Goal: Task Accomplishment & Management: Manage account settings

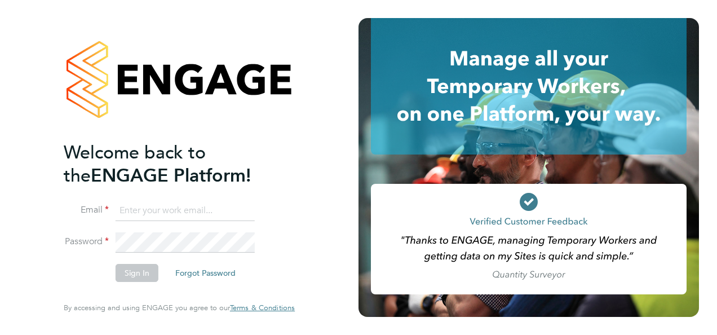
type input "[EMAIL_ADDRESS][DOMAIN_NAME]"
click at [140, 271] on button "Sign In" at bounding box center [137, 273] width 43 height 18
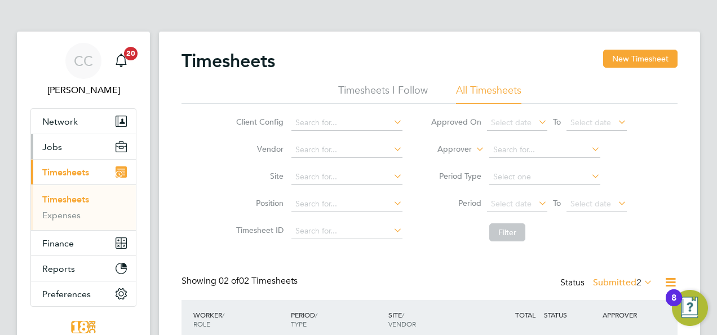
click at [61, 138] on button "Jobs" at bounding box center [83, 146] width 105 height 25
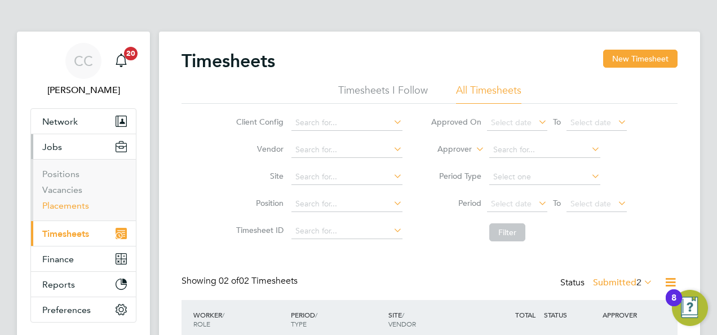
click at [56, 205] on link "Placements" at bounding box center [65, 205] width 47 height 11
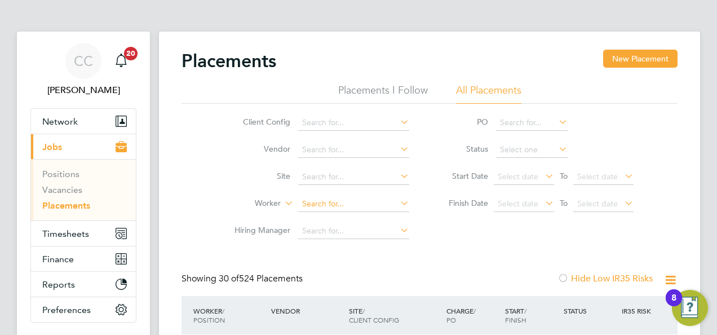
click at [317, 201] on input at bounding box center [353, 204] width 111 height 16
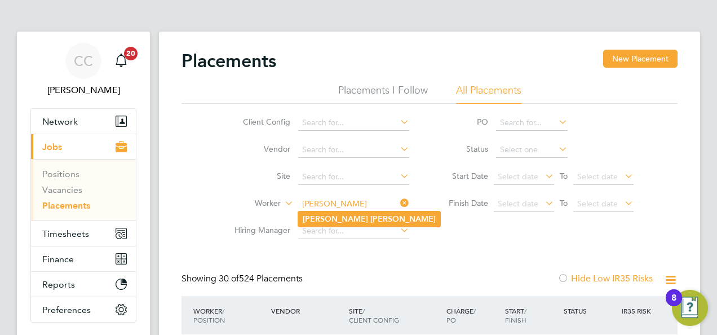
click at [304, 215] on b "Oliver" at bounding box center [335, 219] width 65 height 10
type input "Oliver Evans"
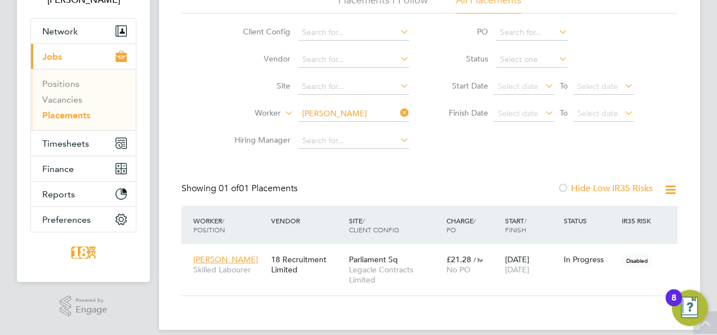
click at [398, 108] on icon at bounding box center [398, 113] width 0 height 16
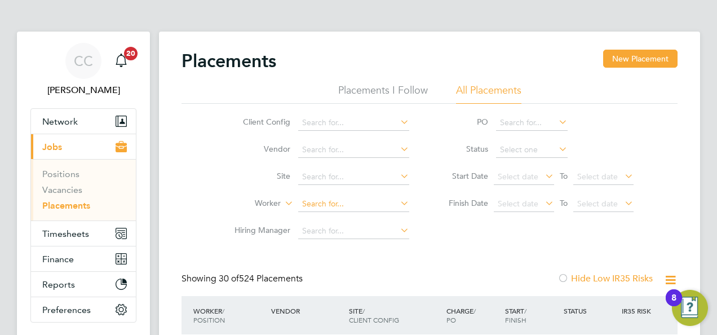
click at [308, 209] on input at bounding box center [353, 204] width 111 height 16
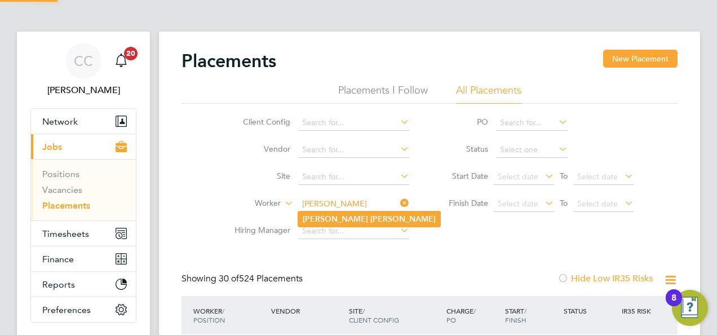
click at [370, 222] on b "Kelly" at bounding box center [402, 219] width 65 height 10
type input "Paul Kelly"
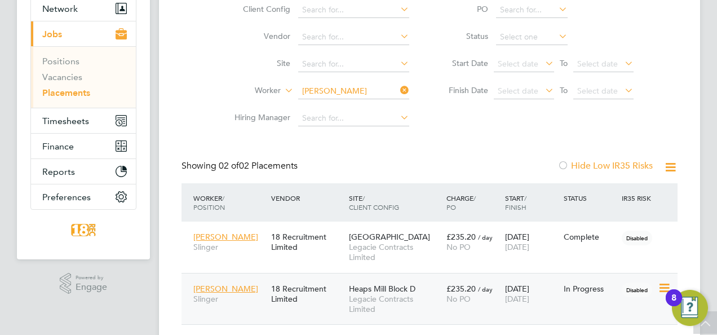
click at [580, 298] on div "In Progress" at bounding box center [590, 288] width 59 height 21
click at [398, 88] on icon at bounding box center [398, 90] width 0 height 16
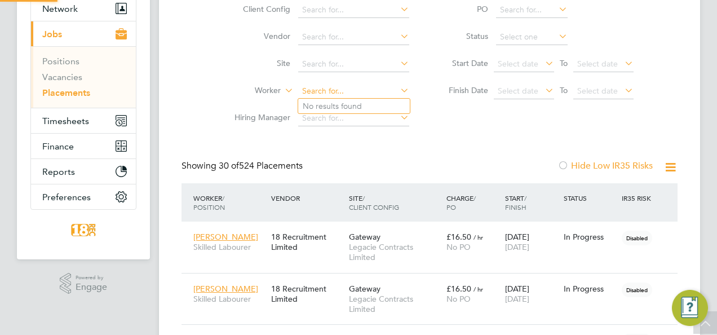
click at [345, 94] on input at bounding box center [353, 91] width 111 height 16
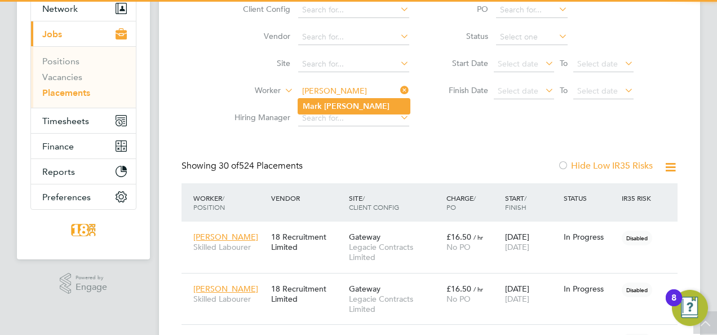
click at [321, 105] on li "Mark Costigan" at bounding box center [354, 106] width 112 height 15
type input "Mark Costigan"
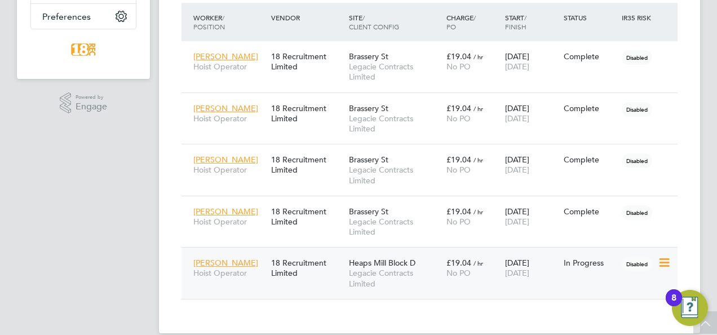
click at [510, 260] on div "28 Apr 2025 07 Sep 2025" at bounding box center [531, 268] width 59 height 32
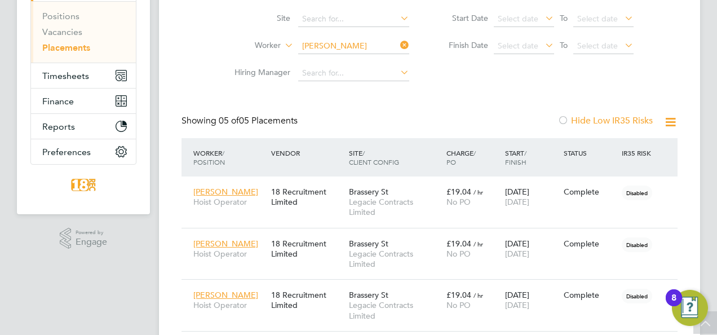
click at [398, 43] on icon at bounding box center [398, 45] width 0 height 16
click at [338, 44] on input at bounding box center [353, 46] width 111 height 16
click at [327, 63] on b "Roberts" at bounding box center [354, 61] width 65 height 10
type input "Jack Roberts"
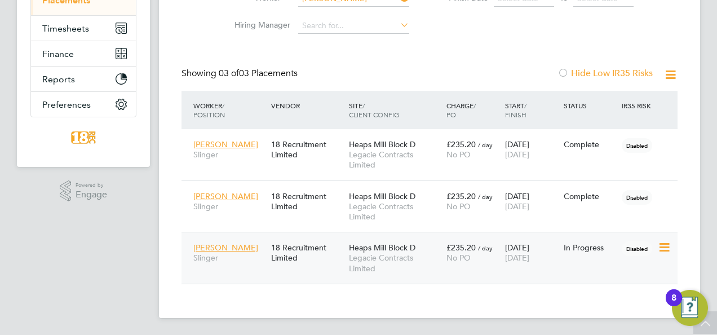
click at [520, 260] on span "[DATE]" at bounding box center [517, 257] width 24 height 10
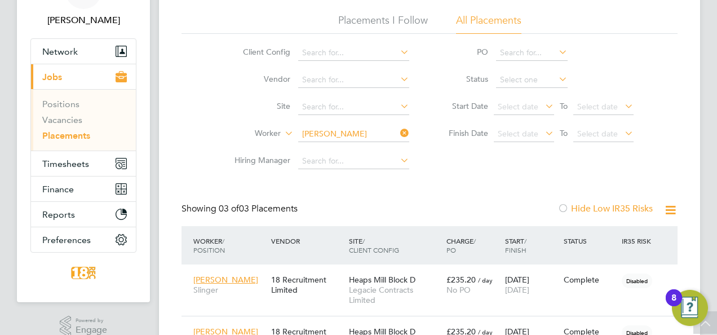
click at [398, 134] on icon at bounding box center [398, 133] width 0 height 16
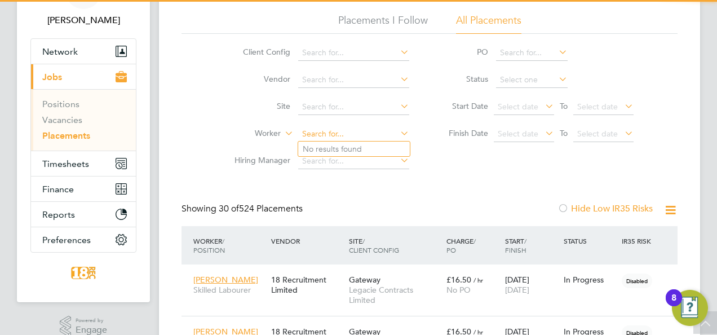
click at [328, 138] on input at bounding box center [353, 134] width 111 height 16
click at [326, 145] on li "Michael Wilkinson" at bounding box center [367, 148] width 139 height 15
type input "[PERSON_NAME]"
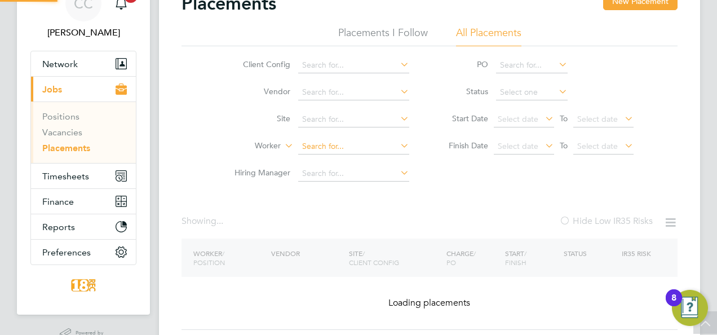
click at [326, 147] on input at bounding box center [353, 147] width 111 height 16
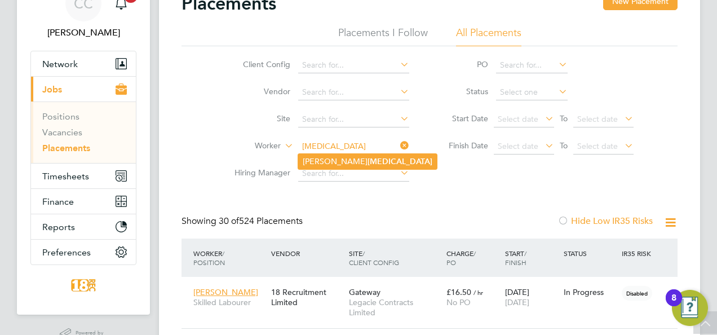
click at [327, 157] on li "William Hives" at bounding box center [367, 161] width 139 height 15
type input "William Hives"
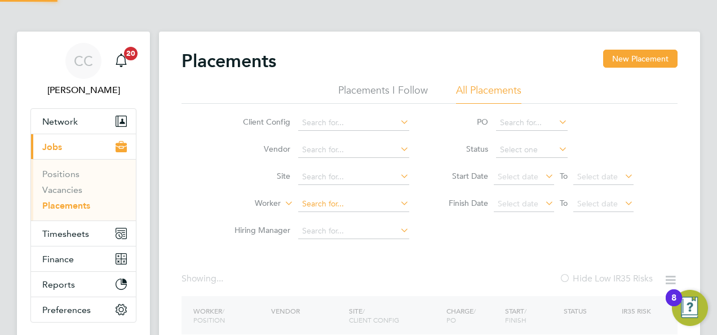
click at [327, 205] on input at bounding box center [353, 204] width 111 height 16
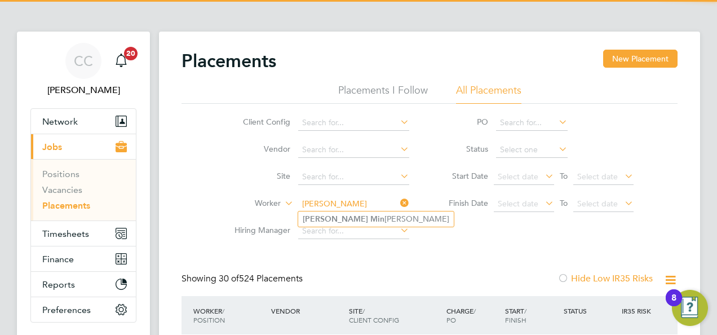
click at [370, 219] on b "Min" at bounding box center [377, 219] width 14 height 10
type input "Francis Minshull"
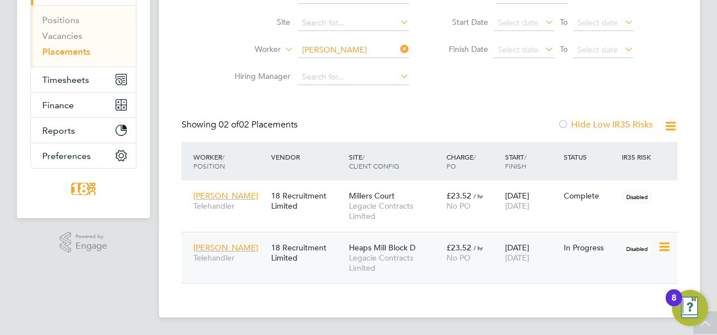
click at [596, 237] on div "In Progress" at bounding box center [590, 247] width 59 height 21
click at [312, 64] on li "Hiring Manager" at bounding box center [317, 77] width 212 height 27
click at [313, 56] on ul "Client Config Vendor Site Worker Hiring Manager" at bounding box center [317, 22] width 212 height 135
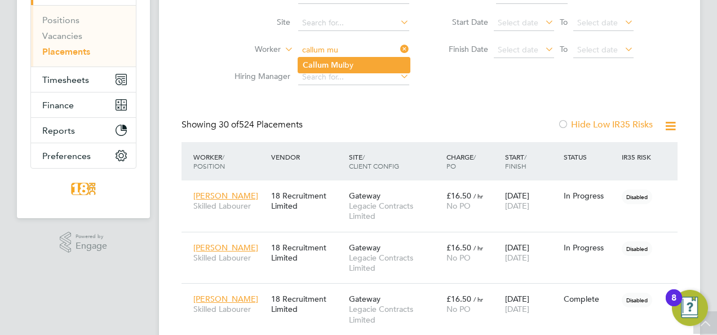
click at [317, 63] on b "Callum" at bounding box center [316, 65] width 26 height 10
type input "Callum Mulby"
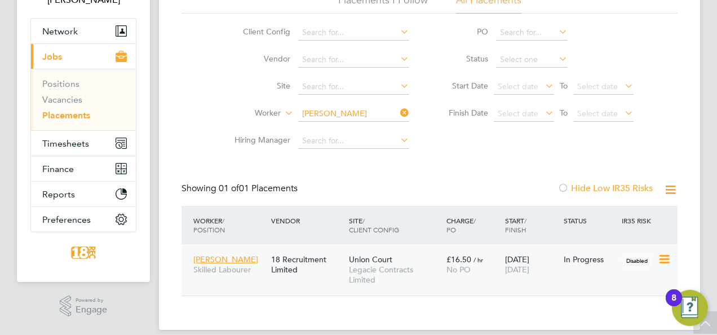
click at [513, 264] on div "18 Aug 2025 07 Sep 2025" at bounding box center [531, 265] width 59 height 32
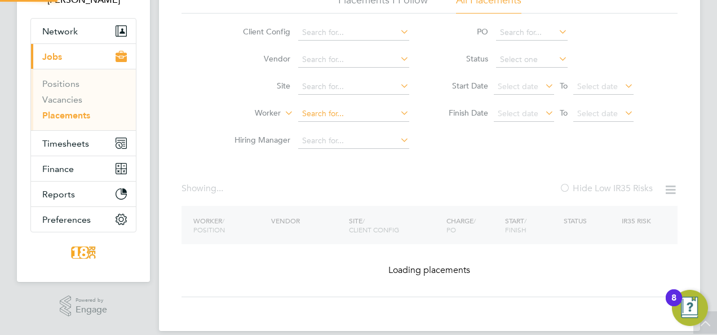
click at [379, 109] on input at bounding box center [353, 114] width 111 height 16
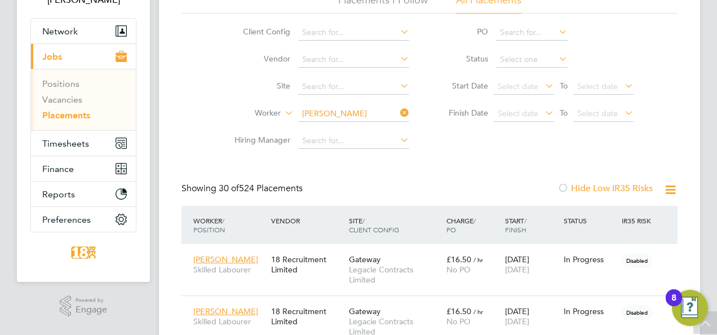
click at [343, 136] on li "Jack Cassidy" at bounding box center [367, 143] width 139 height 15
type input "Jack Cassidy"
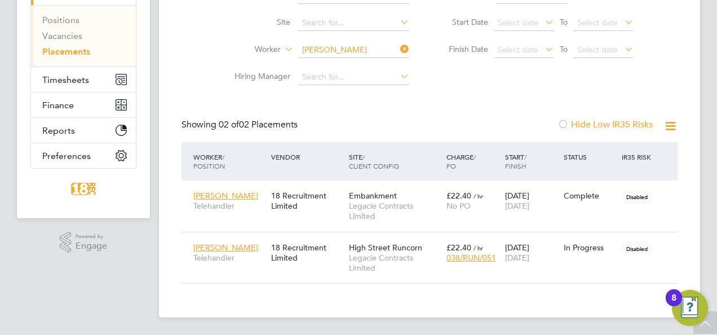
click at [330, 42] on li "Worker Jack Cassidy" at bounding box center [317, 50] width 212 height 27
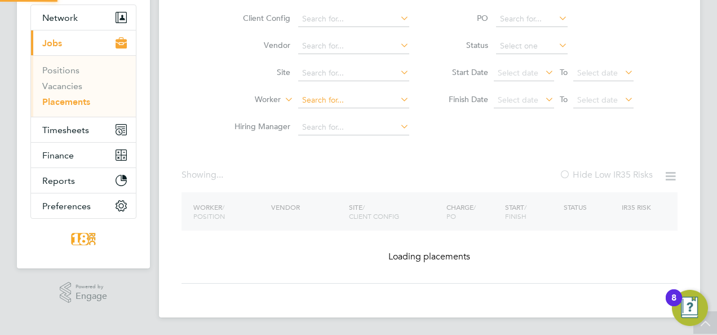
click at [329, 48] on ul "Client Config Vendor Site Worker Hiring Manager" at bounding box center [317, 73] width 212 height 135
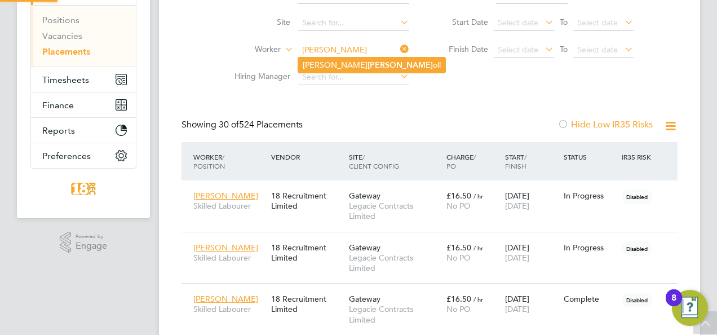
click at [367, 61] on b "Mccarr" at bounding box center [399, 65] width 65 height 10
type input "Shaun Mccarroll"
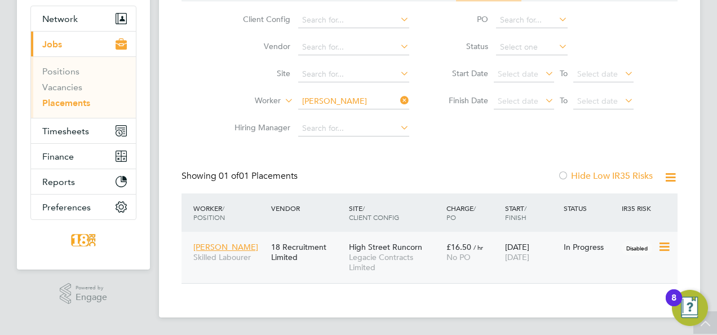
click at [523, 250] on div "04 Aug 2025 31 Aug 2025" at bounding box center [531, 252] width 59 height 32
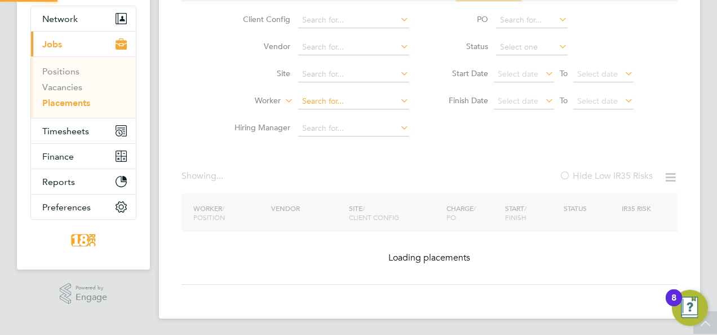
click at [335, 94] on input at bounding box center [353, 102] width 111 height 16
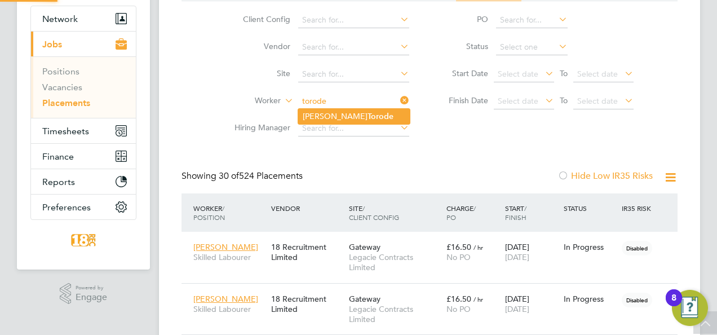
click at [367, 112] on b "Torode" at bounding box center [380, 117] width 26 height 10
type input "Edward Torode"
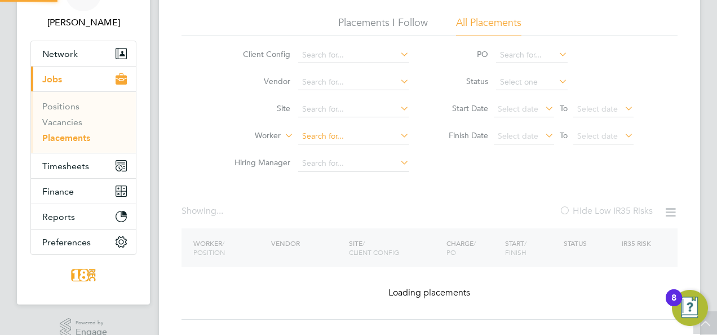
click at [310, 135] on input at bounding box center [353, 136] width 111 height 16
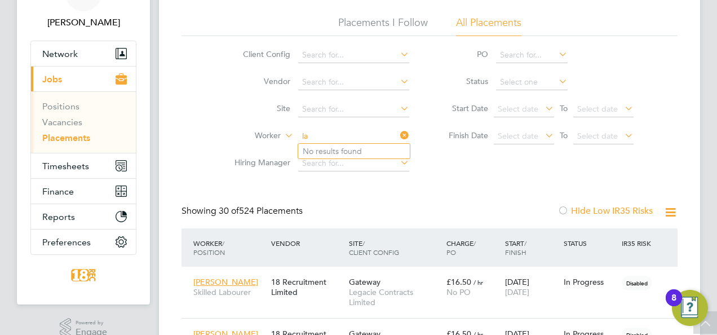
type input "l"
click at [343, 164] on li "Jason Lawerence" at bounding box center [367, 166] width 139 height 15
type input "Jason Lawerence"
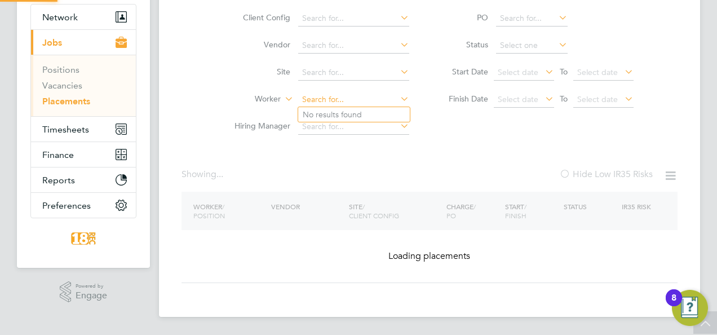
click at [347, 74] on ul "Client Config Vendor Site Worker Hiring Manager" at bounding box center [317, 72] width 212 height 135
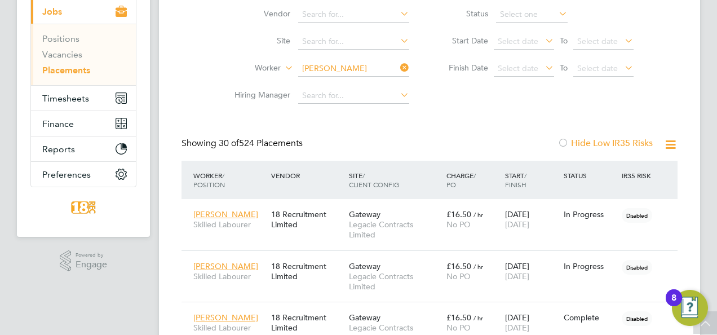
click at [367, 88] on b "Caine" at bounding box center [399, 84] width 65 height 10
type input "Josh Caine"
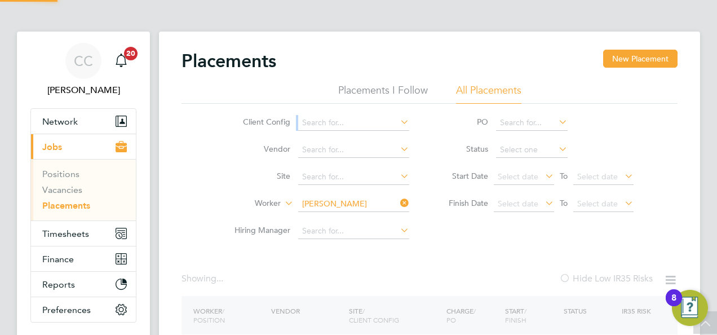
click at [323, 88] on ul "Placements I Follow All Placements" at bounding box center [429, 93] width 496 height 20
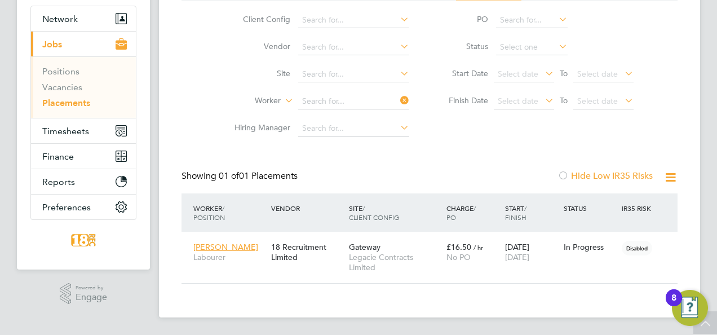
click at [310, 94] on input at bounding box center [353, 102] width 111 height 16
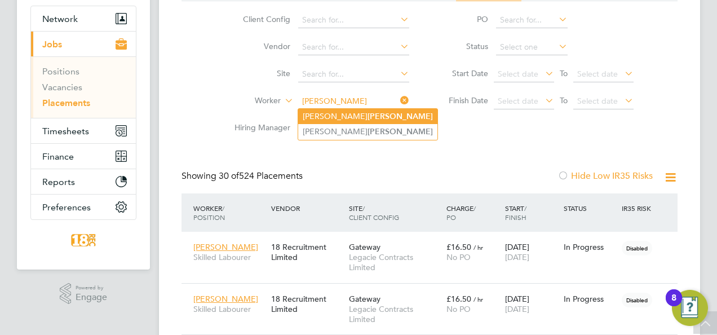
click at [337, 110] on li "Lewis Hewitt" at bounding box center [367, 116] width 139 height 15
type input "Lewis Hewitt"
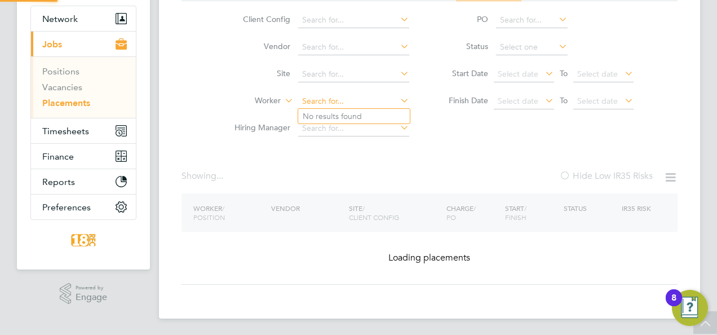
click at [327, 108] on div "Placements New Placement Placements I Follow All Placements Client Config Vendo…" at bounding box center [429, 123] width 541 height 389
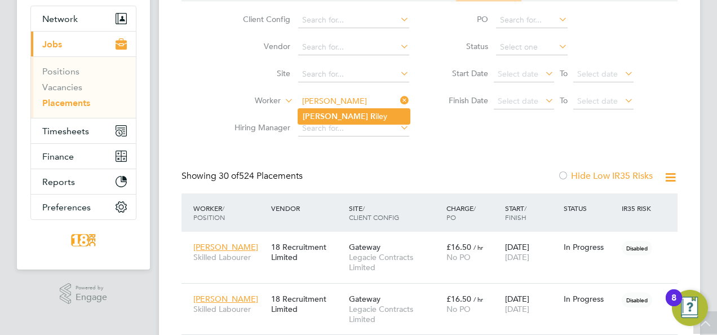
click at [370, 115] on b "R" at bounding box center [372, 117] width 5 height 10
type input "Kevin Riley"
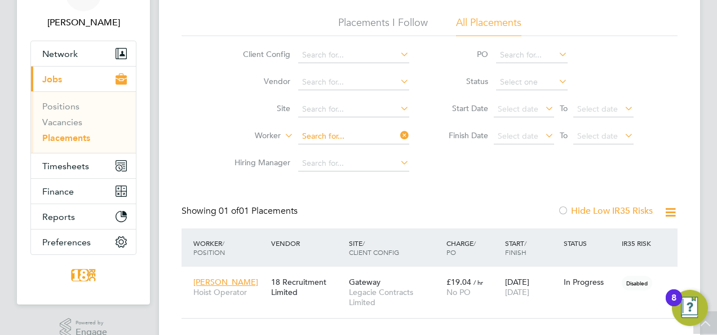
click at [307, 137] on input at bounding box center [353, 136] width 111 height 16
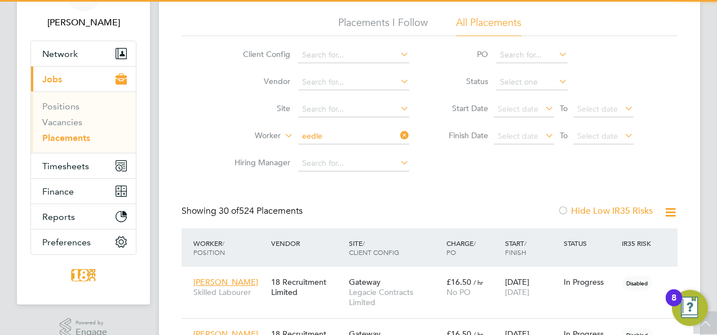
click at [351, 151] on li "Daniel Eedle" at bounding box center [354, 151] width 112 height 15
type input "Daniel Eedle"
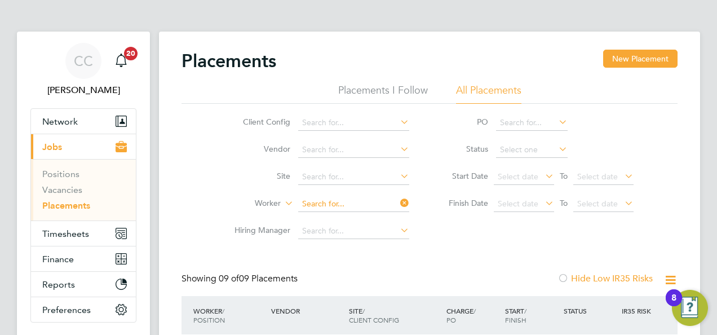
click at [318, 196] on input at bounding box center [353, 204] width 111 height 16
click at [374, 215] on li "Jamar Tsotsanidaze" at bounding box center [357, 218] width 119 height 15
type input "Jamar Tsotsanidaze"
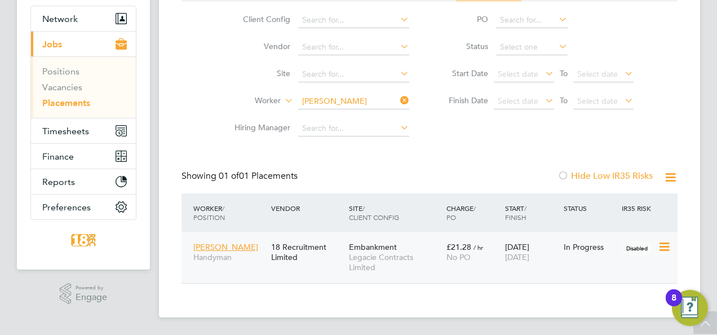
click at [570, 276] on div "Jamar Tsotsanidaze Handyman 18 Recruitment Limited Embankment Legacie Contracts…" at bounding box center [429, 257] width 496 height 51
click at [644, 251] on span "Disabled" at bounding box center [637, 248] width 30 height 15
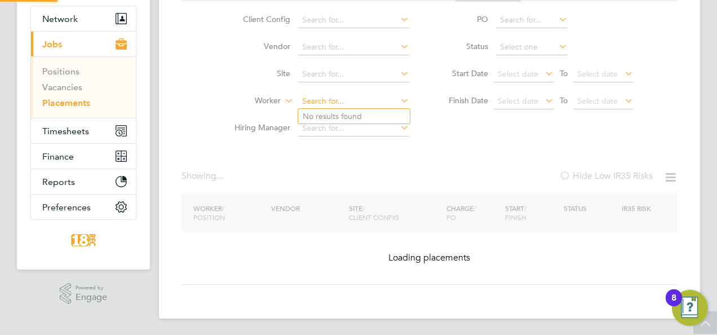
click at [340, 103] on input at bounding box center [353, 102] width 111 height 16
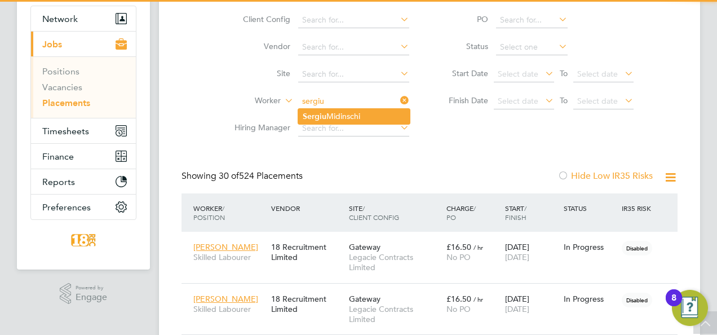
click at [333, 121] on li "Sergiu Midinschi" at bounding box center [354, 116] width 112 height 15
type input "Sergiu Midinschi"
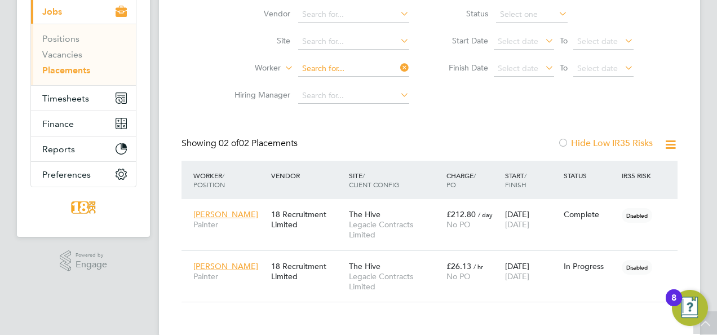
click at [308, 61] on ul "Client Config Vendor Site Worker Hiring Manager" at bounding box center [317, 41] width 212 height 135
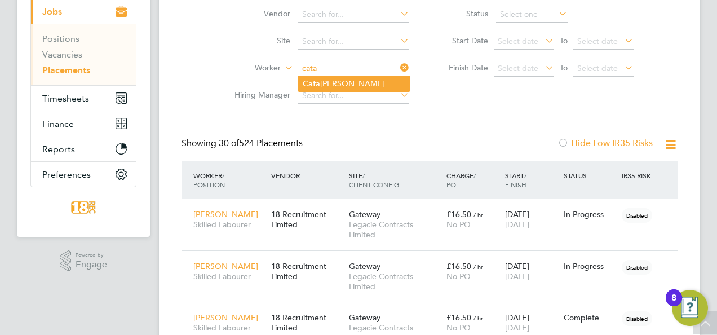
click at [317, 81] on b "Cata" at bounding box center [311, 84] width 17 height 10
type input "Catalin Radut"
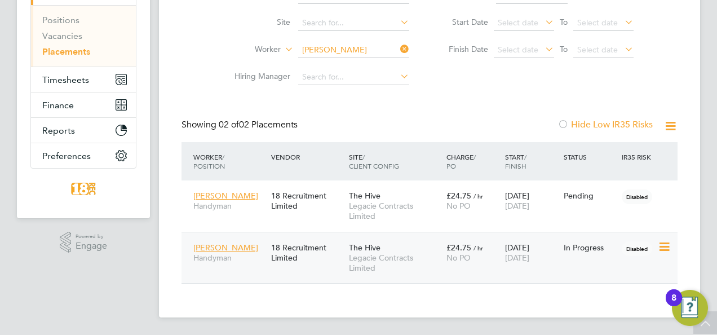
click at [506, 233] on div "Catalin Radut Handyman 18 Recruitment Limited The Hive Legacie Contracts Limite…" at bounding box center [429, 258] width 496 height 52
click at [661, 254] on icon at bounding box center [663, 247] width 11 height 14
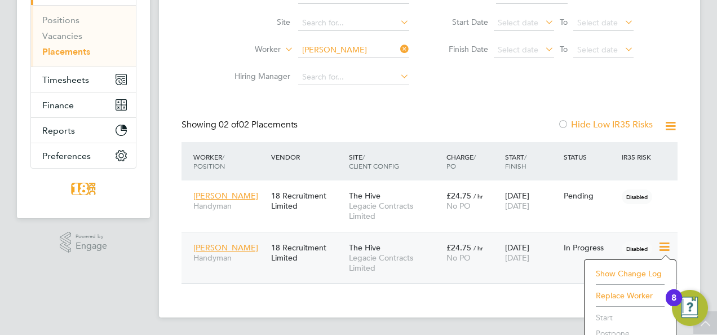
click at [540, 249] on div "07 Jul 2025 31 Aug 2025" at bounding box center [531, 253] width 59 height 32
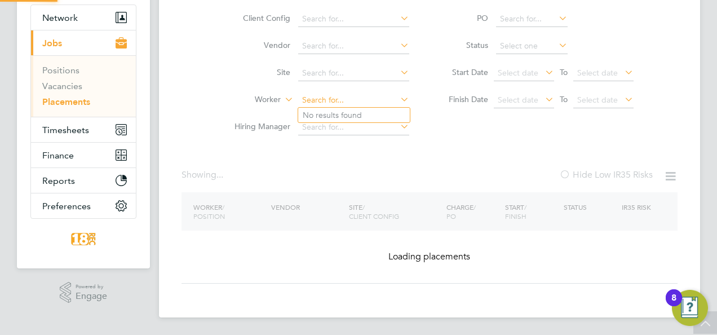
click at [357, 44] on ul "Client Config Vendor Site Worker Hiring Manager" at bounding box center [317, 73] width 212 height 135
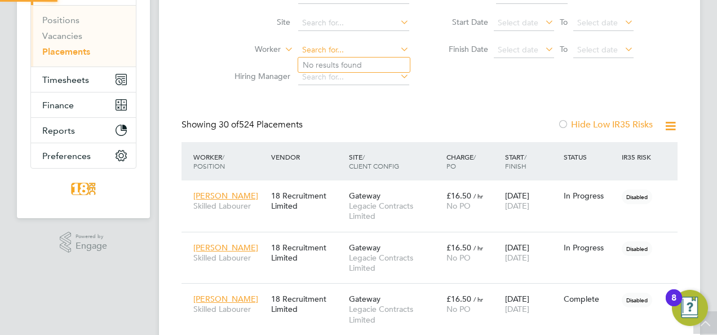
scroll to position [6, 6]
click at [367, 67] on b "Lacey" at bounding box center [377, 65] width 21 height 10
type input "[PERSON_NAME]"
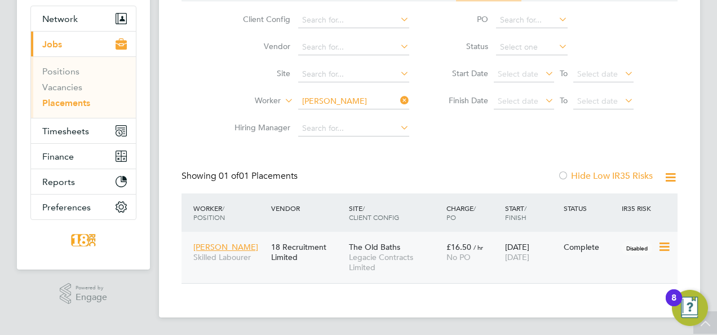
click at [599, 254] on div "Complete" at bounding box center [590, 246] width 59 height 21
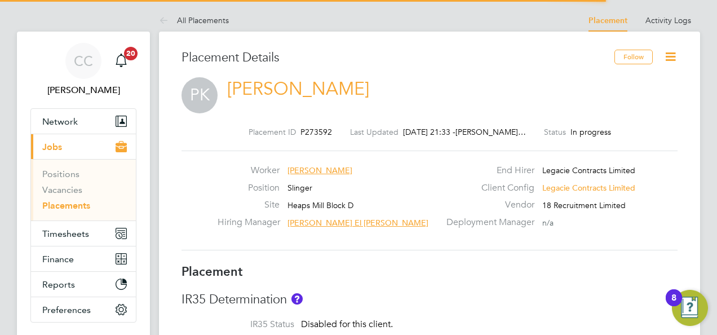
click at [669, 50] on icon at bounding box center [670, 57] width 14 height 14
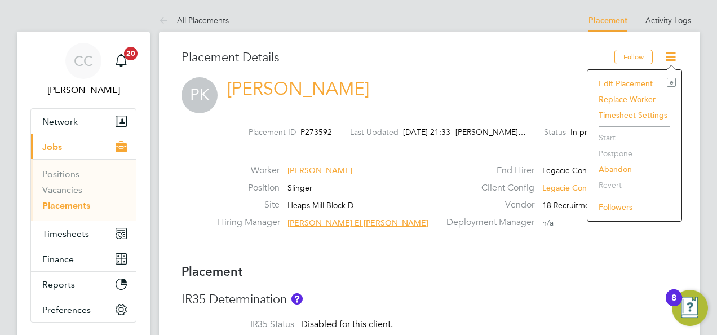
click at [610, 79] on li "Edit Placement e" at bounding box center [634, 84] width 83 height 16
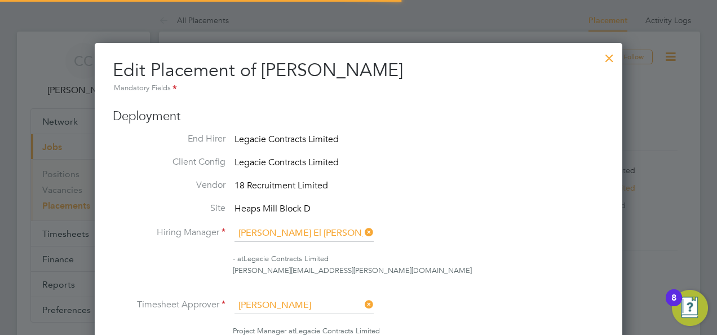
scroll to position [6, 6]
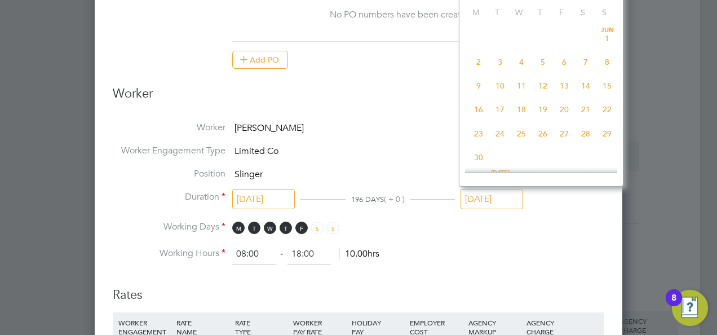
click at [500, 190] on input "07 Sep 2025" at bounding box center [491, 199] width 63 height 21
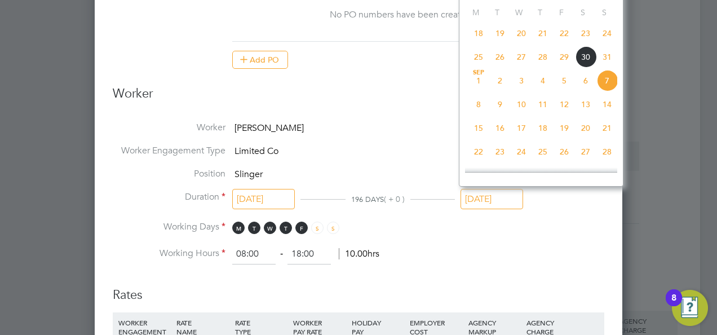
click at [608, 155] on span "28" at bounding box center [606, 151] width 21 height 21
type input "28 Sep 2025"
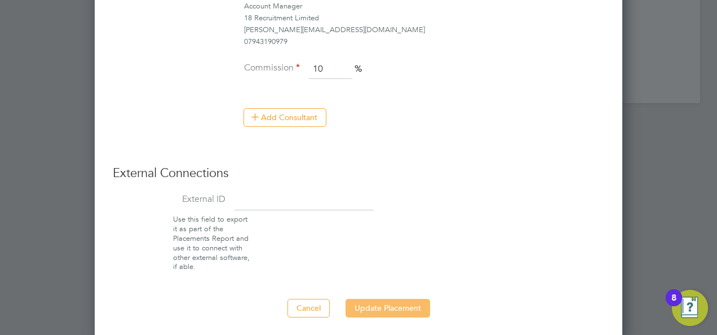
click at [385, 305] on button "Update Placement" at bounding box center [387, 308] width 85 height 18
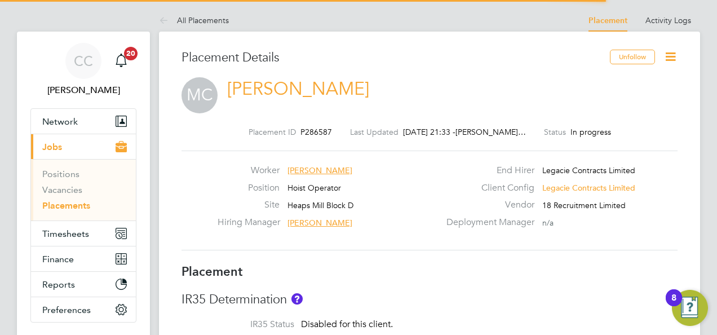
click at [670, 52] on icon at bounding box center [670, 57] width 14 height 14
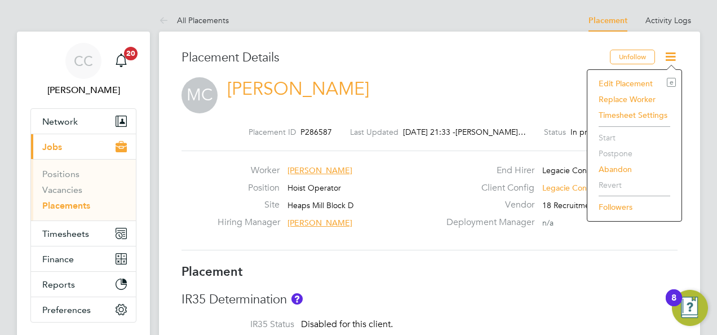
click at [603, 85] on li "Edit Placement e" at bounding box center [634, 84] width 83 height 16
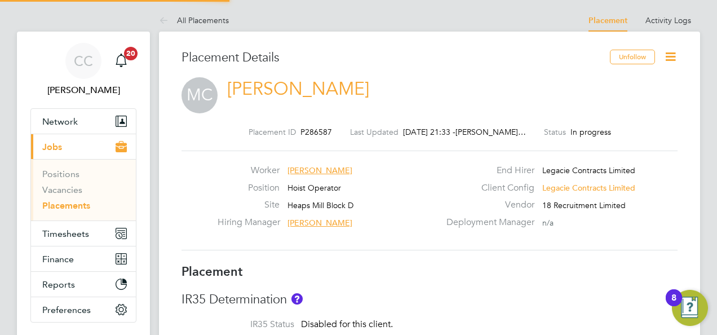
type input "Anthony Gibney"
type input "[PERSON_NAME] El [PERSON_NAME]"
type input "28 Apr 2025"
type input "07 Sep 2025"
type input "08:00"
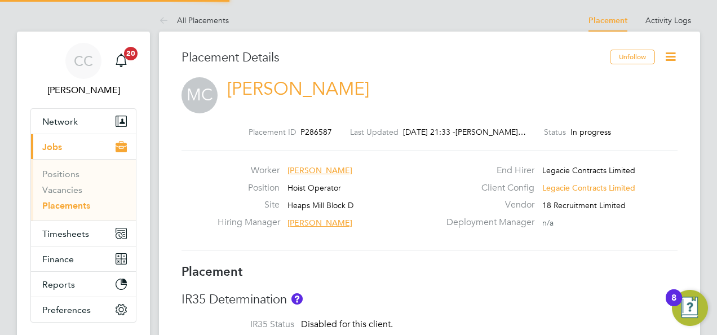
type input "18:00"
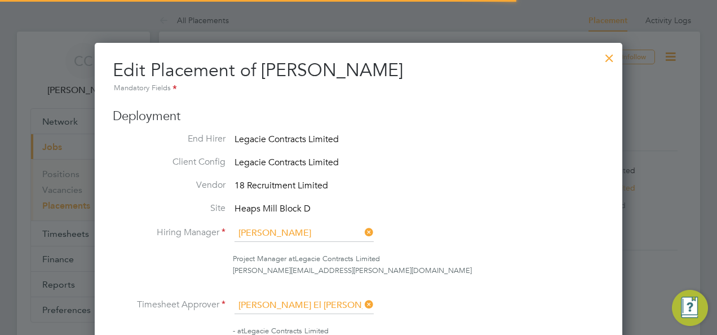
scroll to position [6, 6]
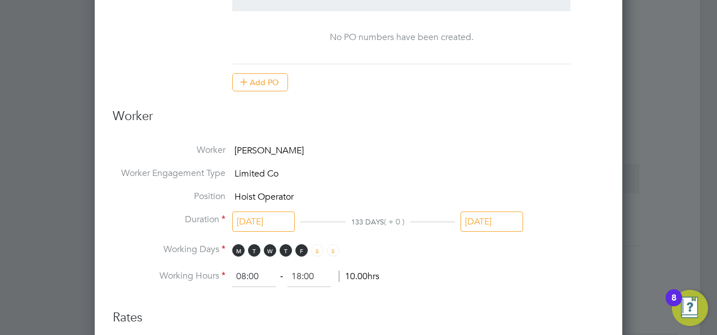
click at [480, 211] on input "07 Sep 2025" at bounding box center [491, 221] width 63 height 21
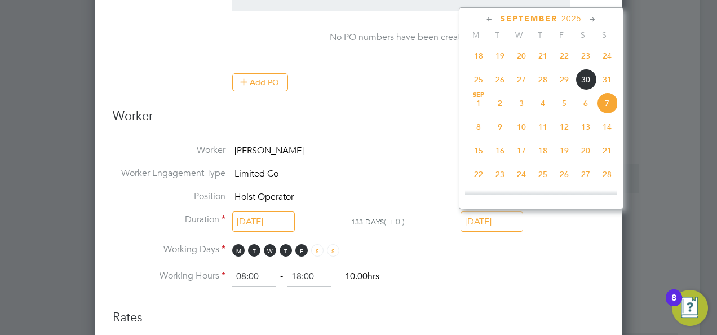
click at [604, 181] on span "28" at bounding box center [606, 173] width 21 height 21
type input "28 Sep 2025"
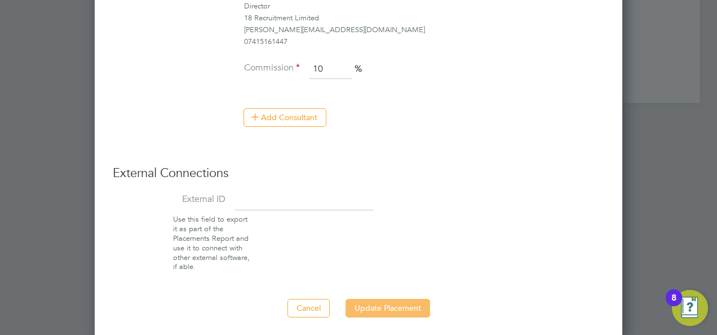
click at [380, 308] on button "Update Placement" at bounding box center [387, 308] width 85 height 18
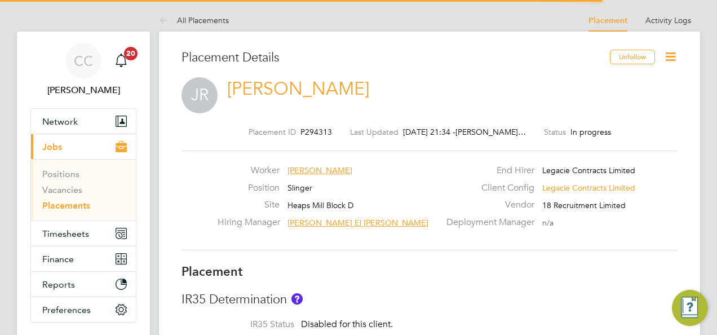
click at [676, 61] on icon at bounding box center [670, 57] width 14 height 14
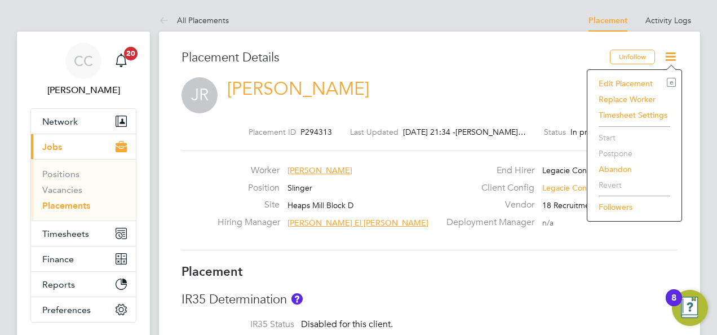
click at [629, 79] on li "Edit Placement e" at bounding box center [634, 84] width 83 height 16
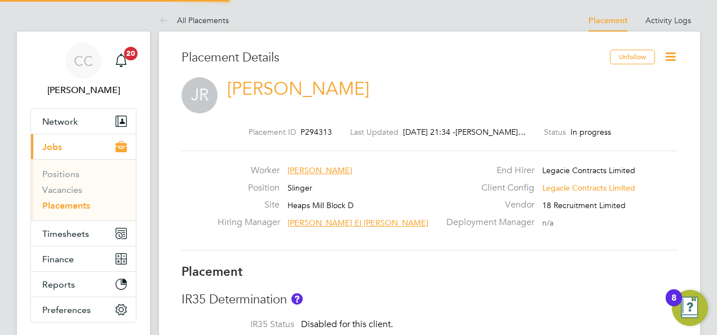
type input "[PERSON_NAME] El [PERSON_NAME]"
type input "[DATE]"
type input "08:00"
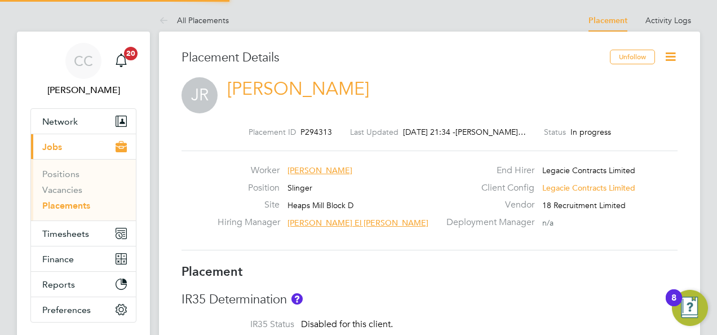
type input "18:00"
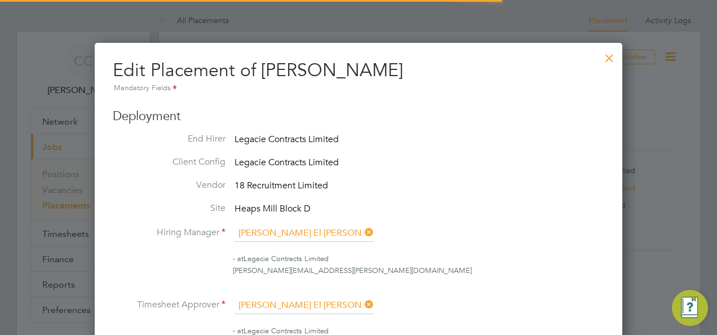
scroll to position [6, 6]
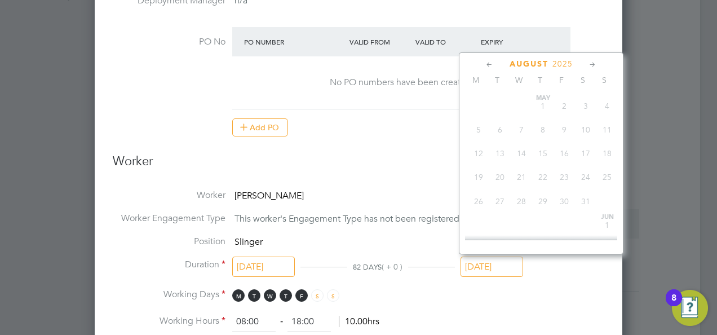
click at [472, 262] on input "[DATE]" at bounding box center [491, 266] width 63 height 21
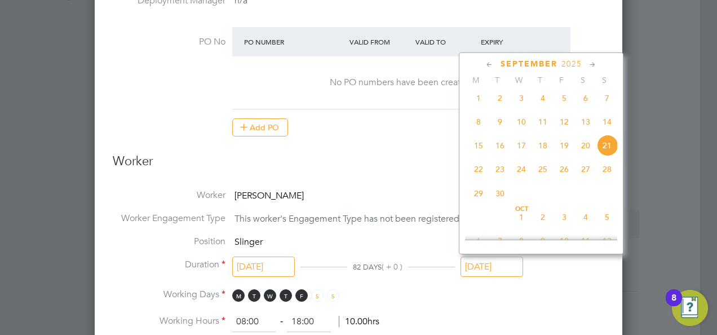
click at [604, 223] on span "5" at bounding box center [606, 216] width 21 height 21
type input "[DATE]"
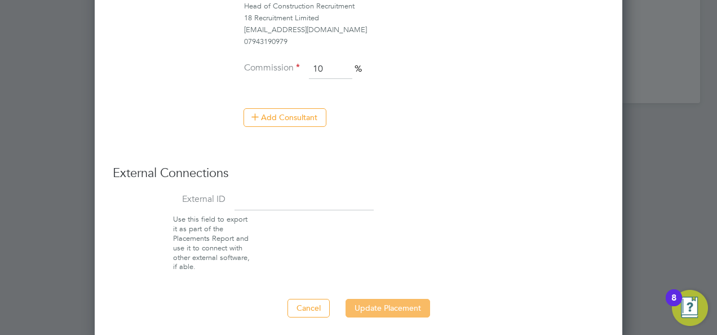
click at [415, 305] on button "Update Placement" at bounding box center [387, 308] width 85 height 18
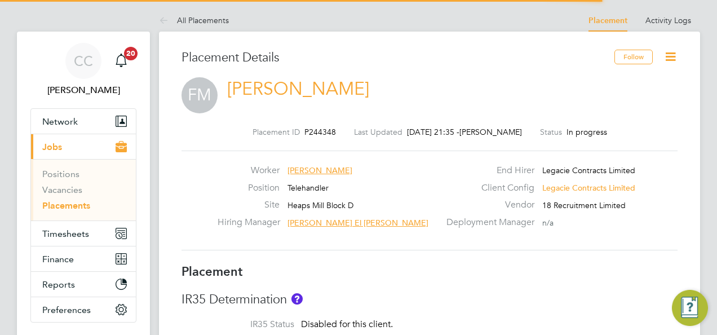
click at [676, 61] on icon at bounding box center [670, 57] width 14 height 14
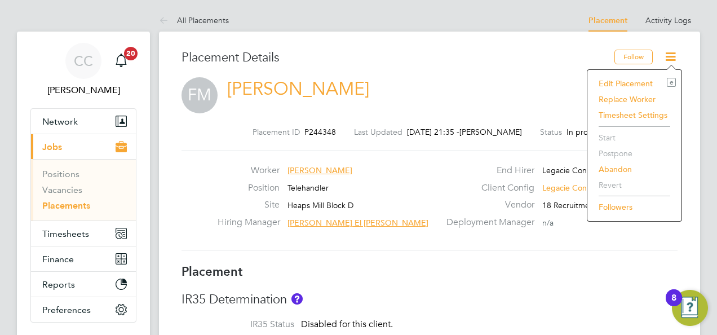
click at [616, 84] on li "Edit Placement e" at bounding box center [634, 84] width 83 height 16
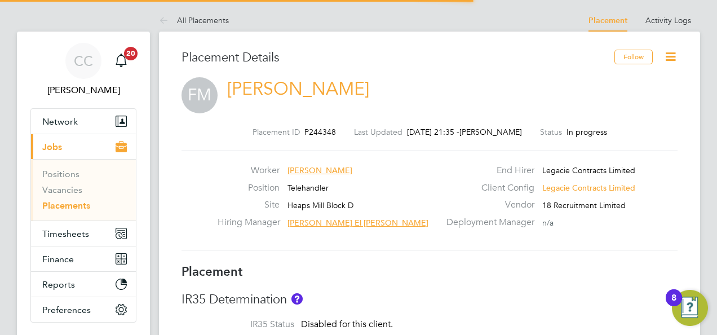
scroll to position [6, 6]
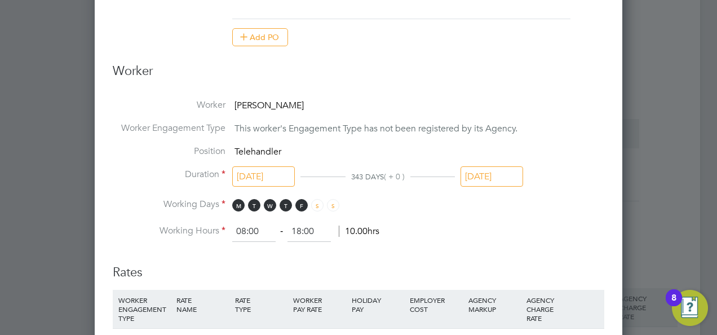
click at [478, 176] on input "[DATE]" at bounding box center [491, 176] width 63 height 21
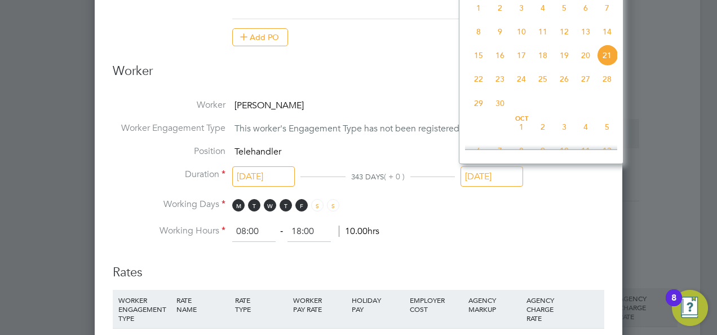
click at [606, 130] on span "5" at bounding box center [606, 126] width 21 height 21
type input "05 Oct 2025"
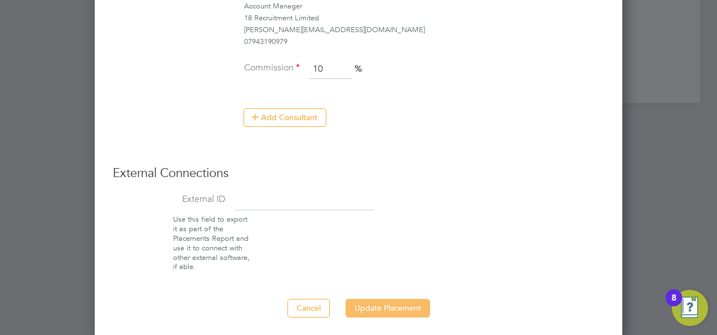
click at [404, 303] on button "Update Placement" at bounding box center [387, 308] width 85 height 18
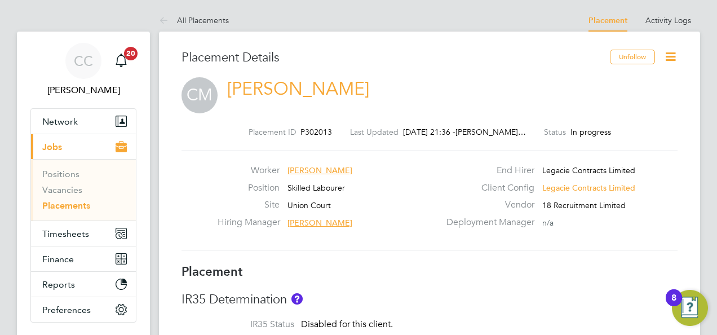
click at [666, 57] on icon at bounding box center [670, 57] width 14 height 14
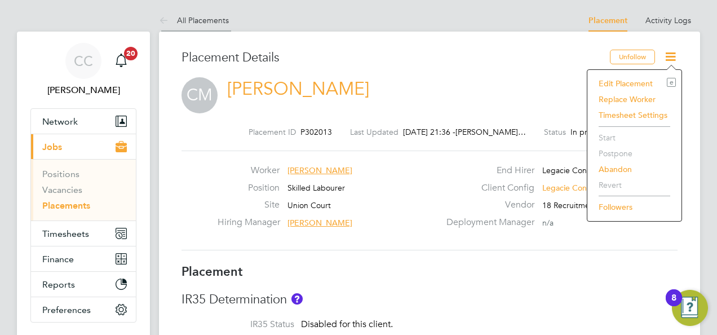
click at [184, 21] on link "All Placements" at bounding box center [194, 20] width 70 height 10
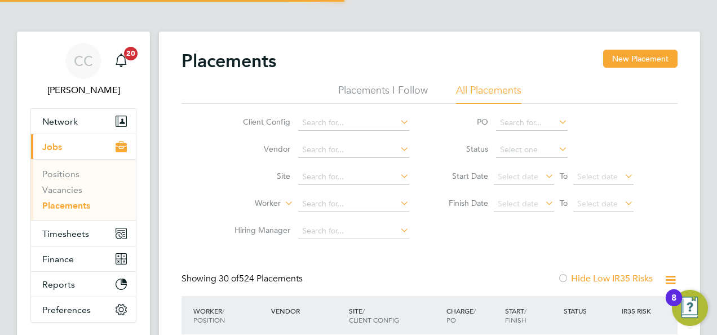
scroll to position [6, 6]
click at [314, 206] on input at bounding box center [353, 204] width 111 height 16
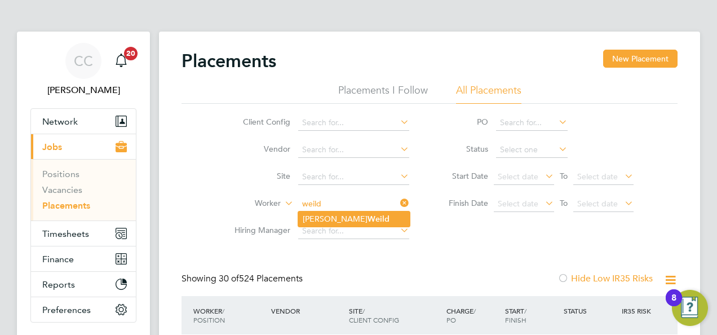
click at [321, 222] on li "Stephen Weild" at bounding box center [354, 218] width 112 height 15
type input "Stephen Weild"
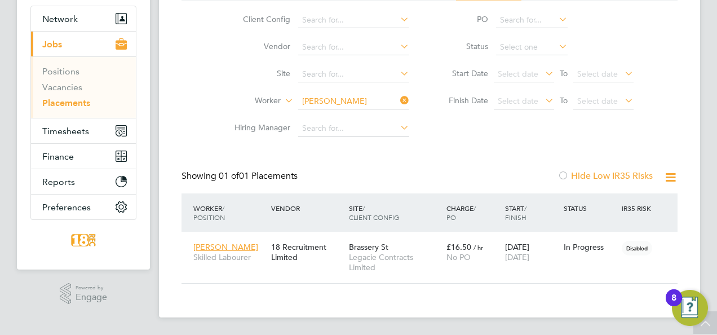
click at [577, 286] on div "Placements New Placement Placements I Follow All Placements Client Config Vendo…" at bounding box center [429, 123] width 541 height 388
click at [558, 249] on div "24 Mar 2025 31 Aug 2025" at bounding box center [531, 252] width 59 height 32
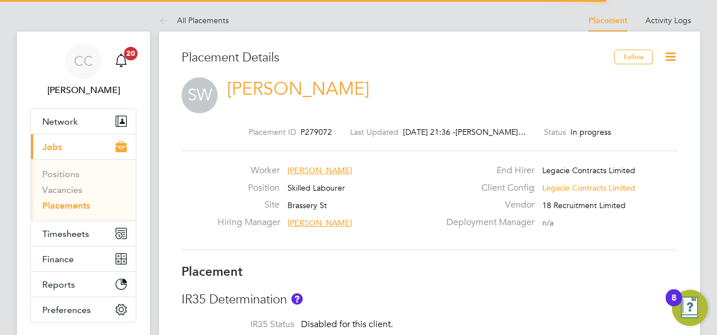
click at [674, 59] on icon at bounding box center [670, 57] width 14 height 14
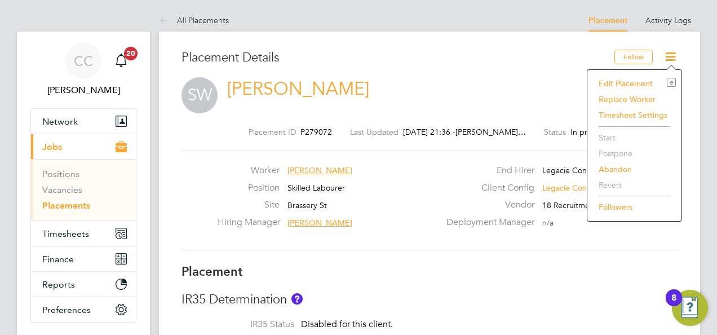
click at [611, 77] on li "Edit Placement e" at bounding box center [634, 84] width 83 height 16
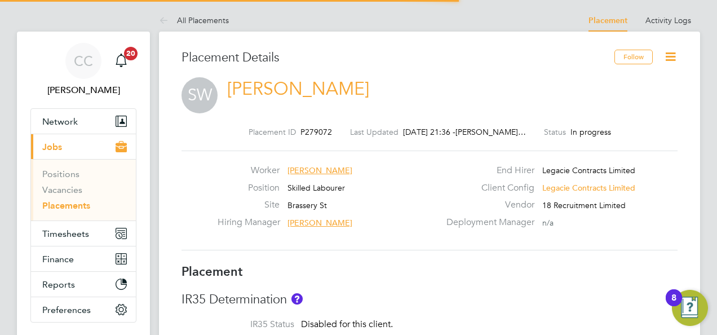
scroll to position [6, 6]
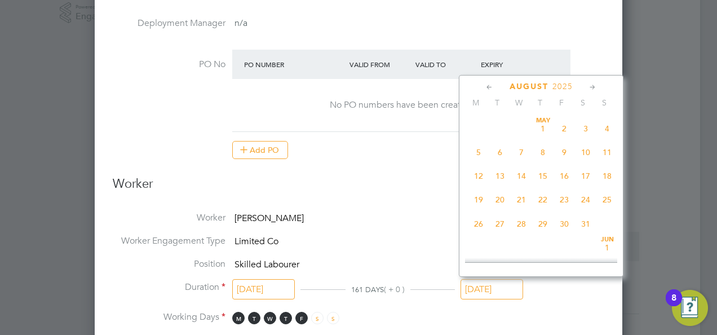
click at [476, 287] on input "[DATE]" at bounding box center [491, 289] width 63 height 21
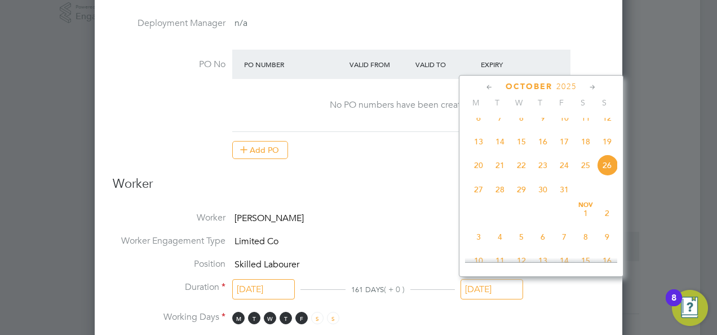
click at [602, 172] on span "26" at bounding box center [606, 164] width 21 height 21
type input "26 Oct 2025"
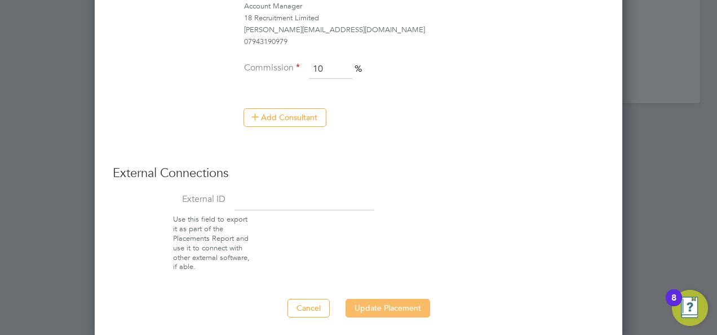
click at [403, 306] on button "Update Placement" at bounding box center [387, 308] width 85 height 18
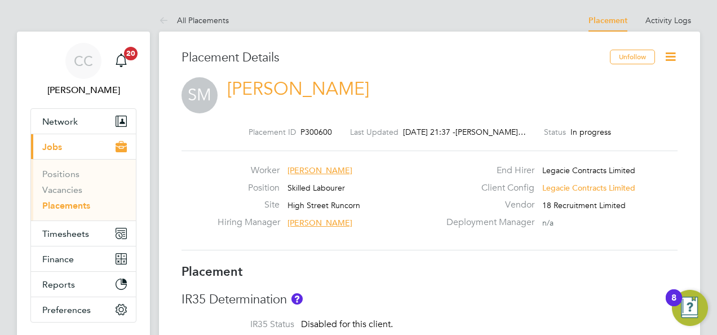
click at [671, 61] on icon at bounding box center [670, 57] width 14 height 14
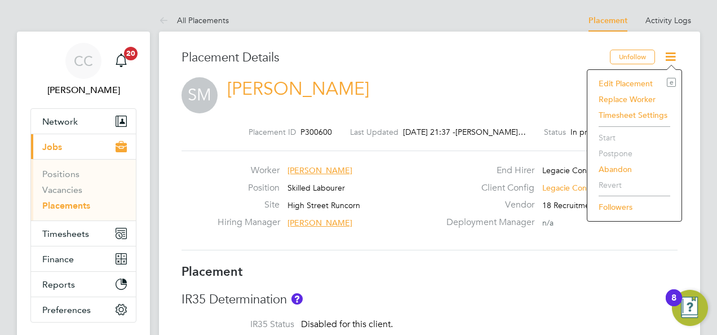
click at [628, 89] on li "Edit Placement e" at bounding box center [634, 84] width 83 height 16
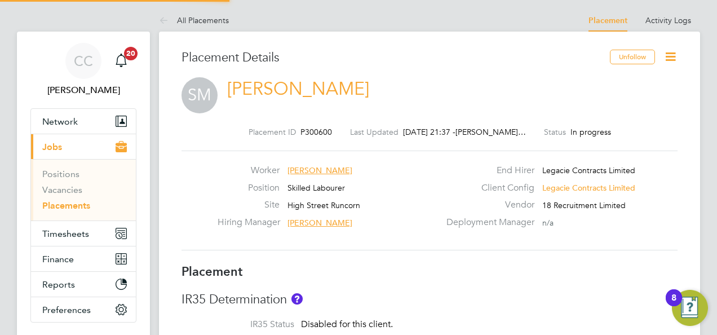
type input "Jack Isherwood"
type input "04 Aug 2025"
type input "[DATE]"
type input "08:00"
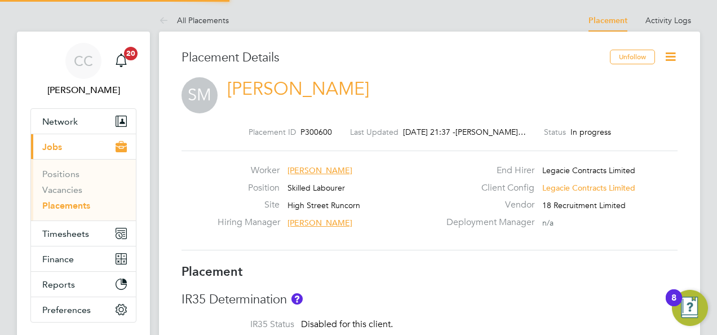
type input "18:00"
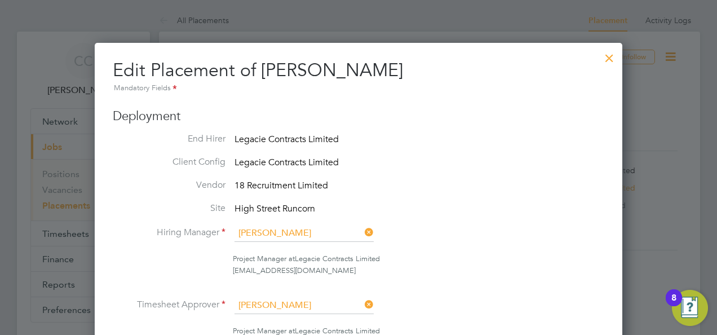
click at [611, 63] on div at bounding box center [609, 55] width 20 height 20
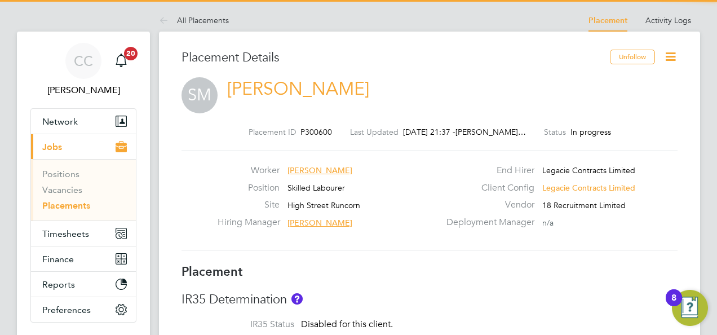
click at [673, 53] on icon at bounding box center [670, 57] width 14 height 14
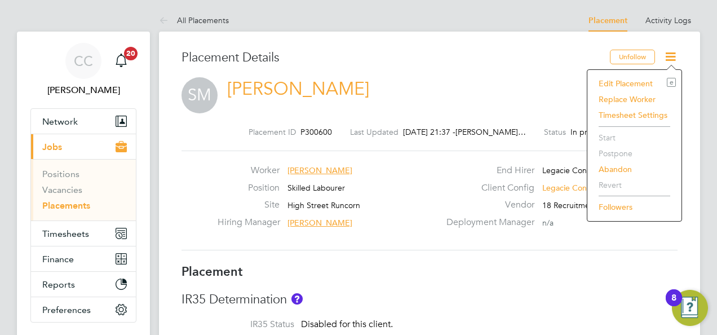
click at [611, 78] on li "Edit Placement e" at bounding box center [634, 84] width 83 height 16
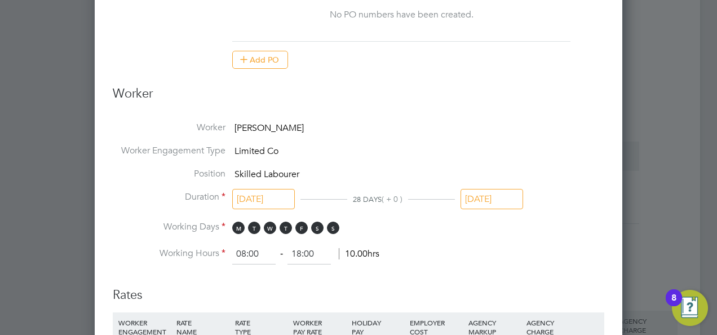
click at [504, 194] on input "[DATE]" at bounding box center [491, 199] width 63 height 21
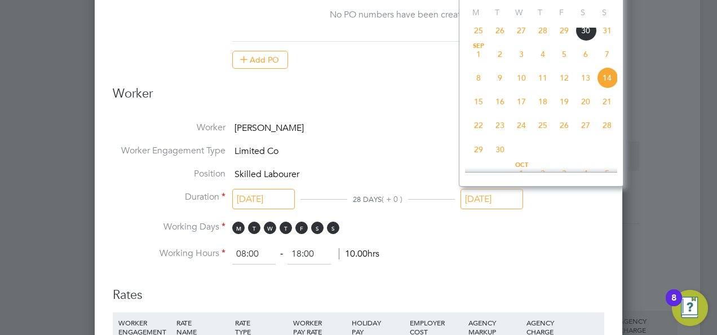
click at [604, 128] on span "28" at bounding box center [606, 124] width 21 height 21
type input "[DATE]"
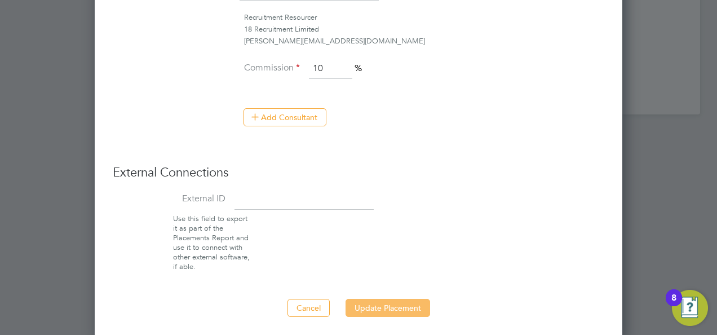
click at [403, 299] on button "Update Placement" at bounding box center [387, 308] width 85 height 18
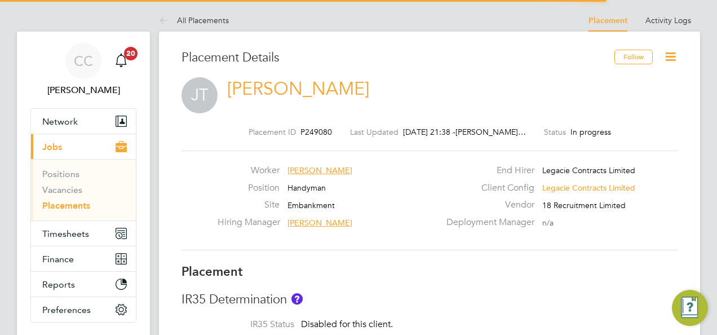
click at [676, 50] on icon at bounding box center [670, 57] width 14 height 14
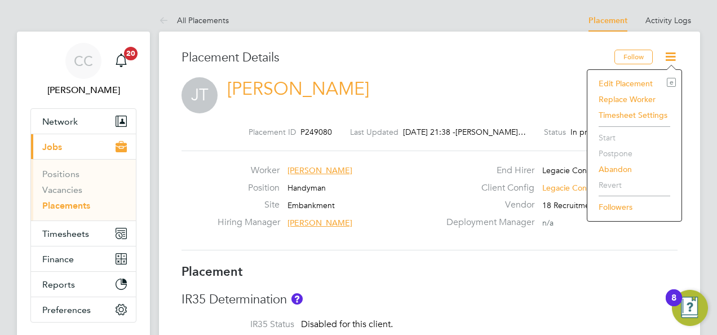
click at [612, 85] on li "Edit Placement e" at bounding box center [634, 84] width 83 height 16
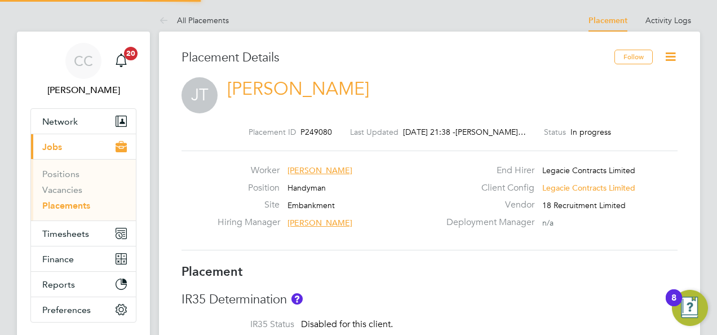
type input "Peter Clarke"
type input "John Walton"
type input "14 Oct 2024"
type input "[DATE]"
type input "08:00"
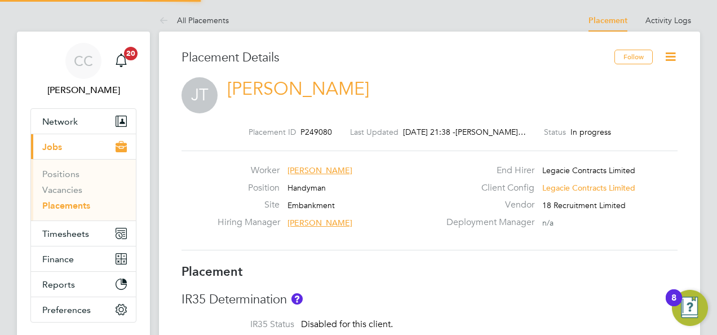
type input "18:00"
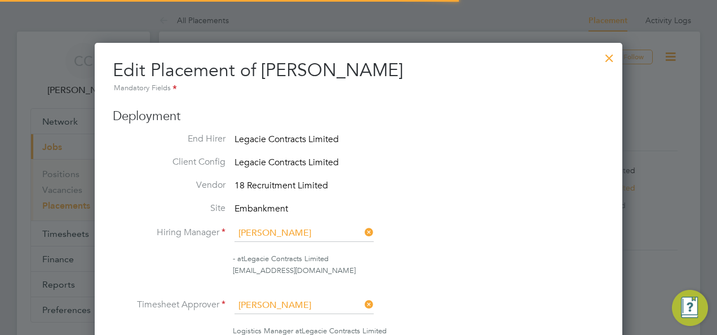
scroll to position [6, 6]
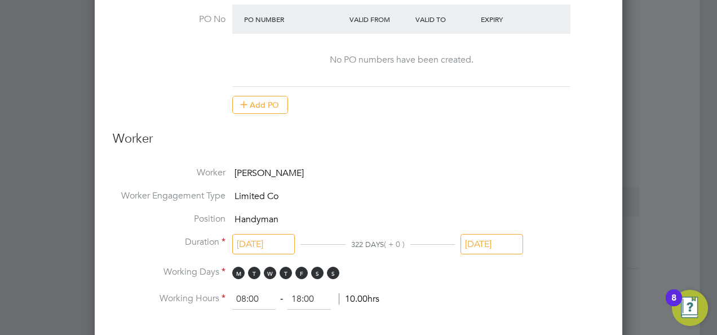
click at [486, 239] on input "[DATE]" at bounding box center [491, 244] width 63 height 21
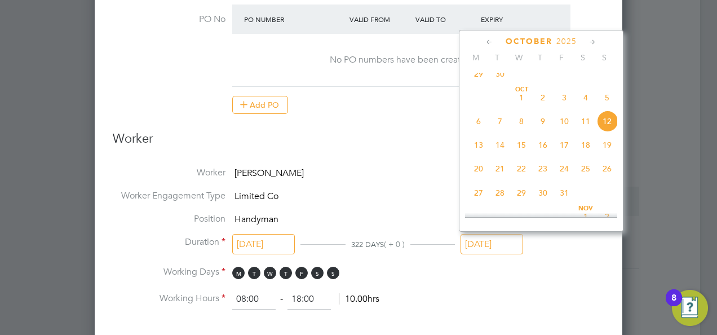
click at [612, 179] on span "26" at bounding box center [606, 168] width 21 height 21
type input "26 Oct 2025"
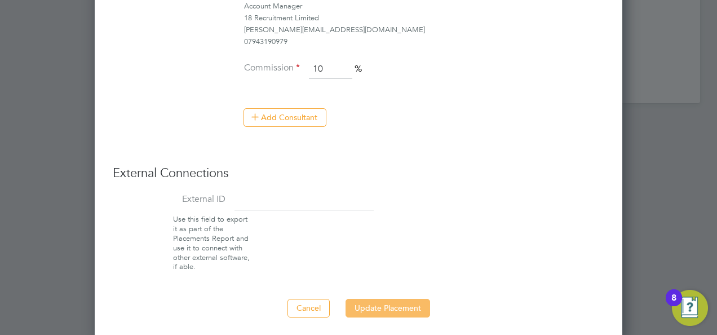
click at [390, 300] on button "Update Placement" at bounding box center [387, 308] width 85 height 18
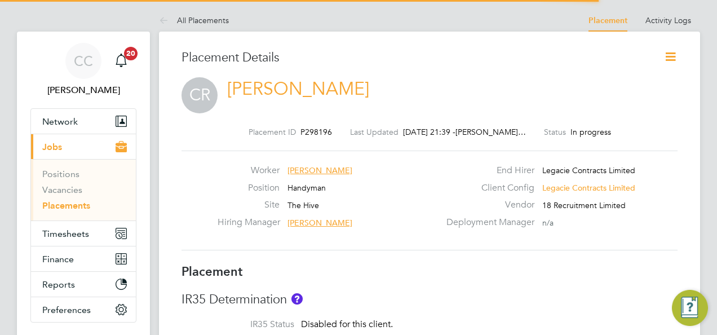
click at [671, 57] on icon at bounding box center [670, 57] width 14 height 14
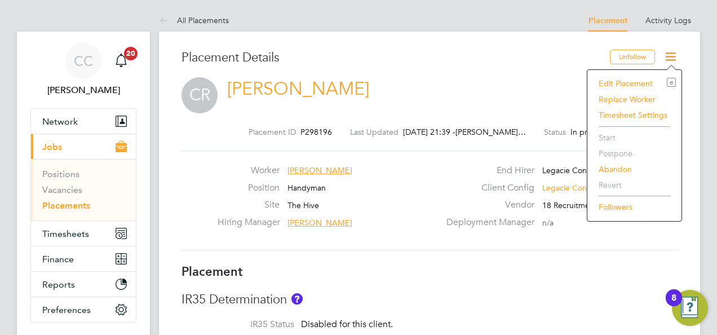
click at [625, 84] on li "Edit Placement e" at bounding box center [634, 84] width 83 height 16
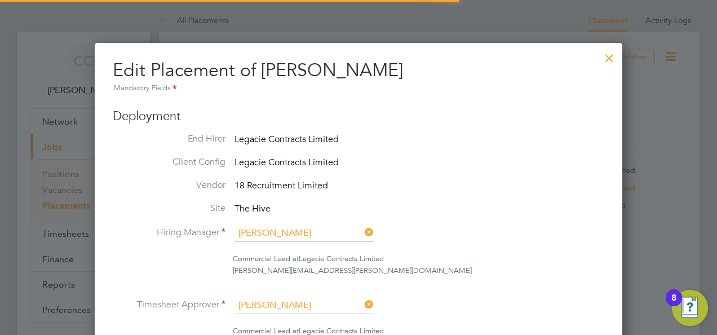
scroll to position [6, 6]
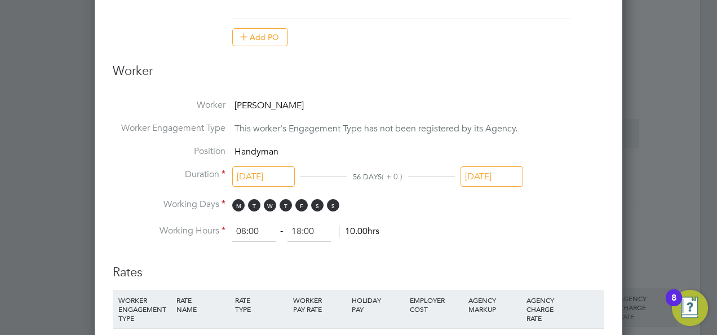
click at [493, 174] on input "[DATE]" at bounding box center [491, 176] width 63 height 21
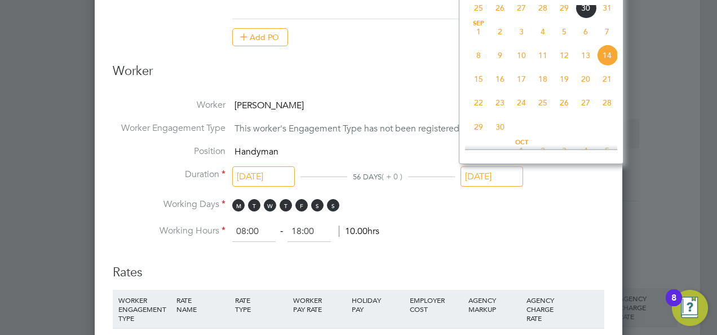
click at [600, 106] on span "28" at bounding box center [606, 102] width 21 height 21
type input "[DATE]"
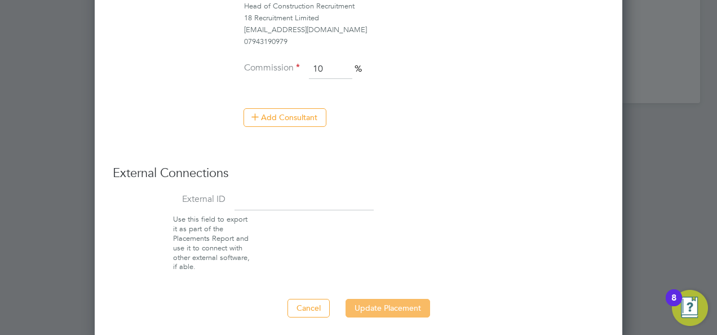
click at [399, 305] on button "Update Placement" at bounding box center [387, 308] width 85 height 18
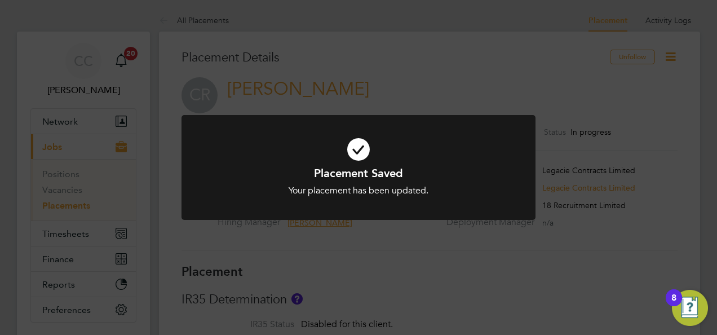
click at [193, 32] on div "Placement Saved Your placement has been updated. Cancel Okay" at bounding box center [358, 167] width 717 height 335
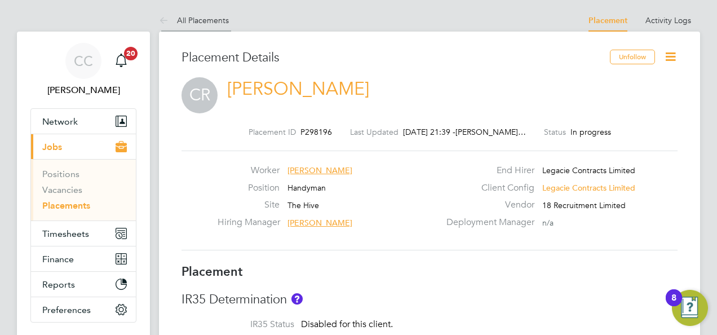
click at [193, 23] on link "All Placements" at bounding box center [194, 20] width 70 height 10
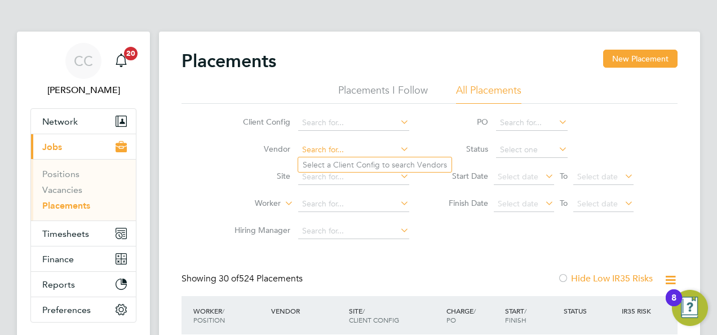
click at [358, 156] on input at bounding box center [353, 150] width 111 height 16
click at [320, 209] on input at bounding box center [353, 204] width 111 height 16
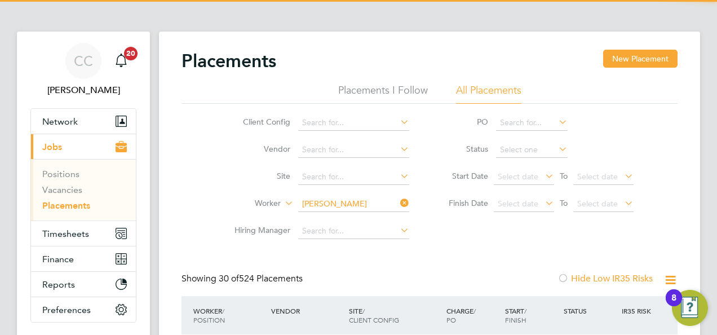
click at [329, 214] on li "Lucas Smith" at bounding box center [367, 218] width 139 height 15
type input "Lucas Smith"
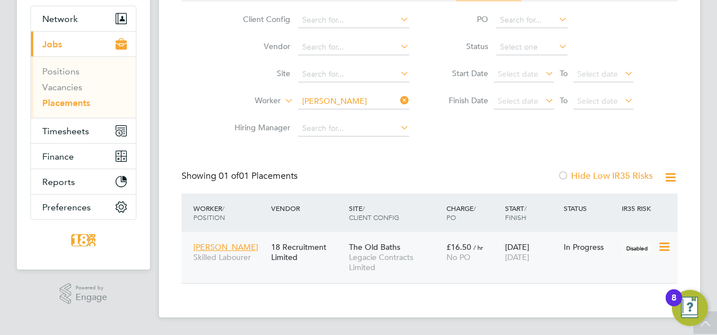
click at [507, 244] on div "23 Jun 2025 31 Aug 2025" at bounding box center [531, 252] width 59 height 32
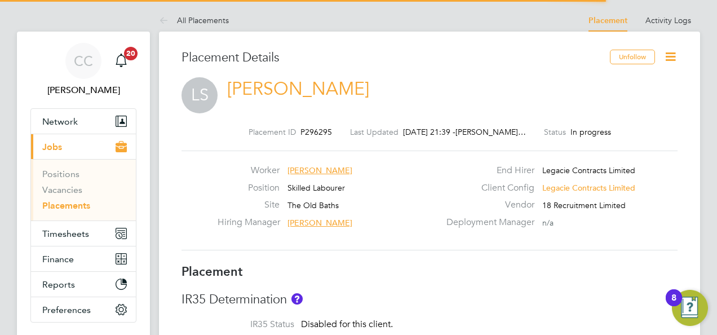
click at [674, 60] on icon at bounding box center [670, 57] width 14 height 14
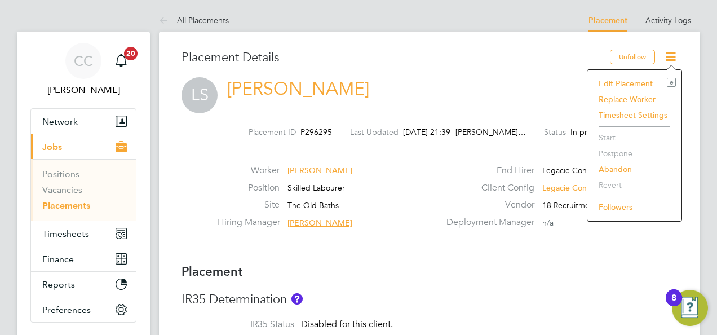
click at [603, 86] on li "Edit Placement e" at bounding box center [634, 84] width 83 height 16
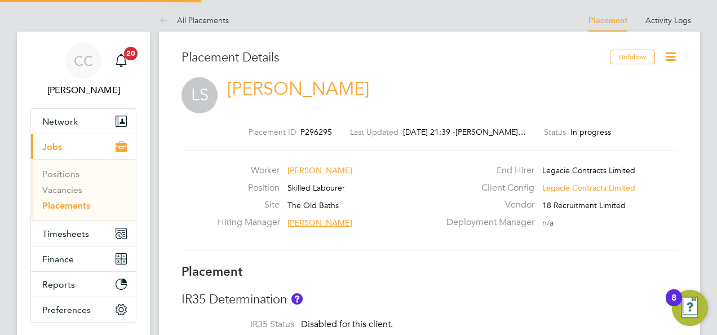
type input "[PERSON_NAME]"
type input "23 Jun 2025"
type input "31 Aug 2025"
type input "08:00"
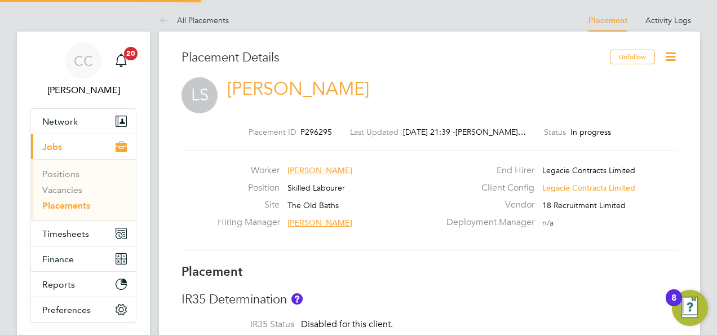
type input "18:00"
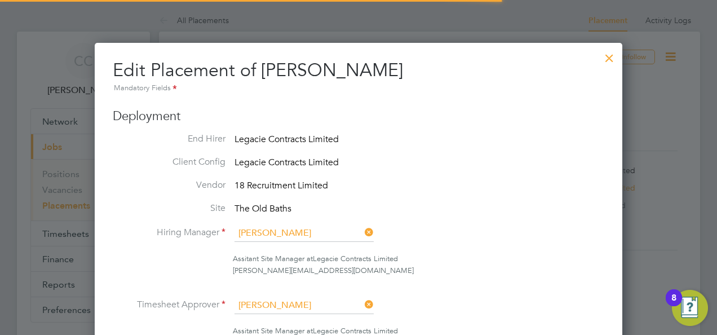
scroll to position [6, 6]
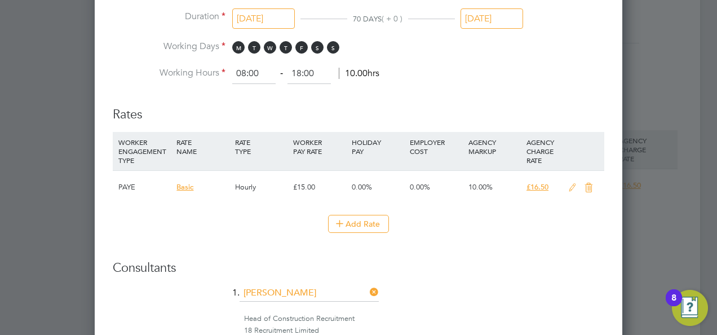
click at [497, 18] on input "31 Aug 2025" at bounding box center [491, 18] width 63 height 21
click at [528, 83] on ng-form "Deployment End Hirer Legacie Contracts Limited Client Config Legacie Contracts …" at bounding box center [358, 41] width 491 height 1175
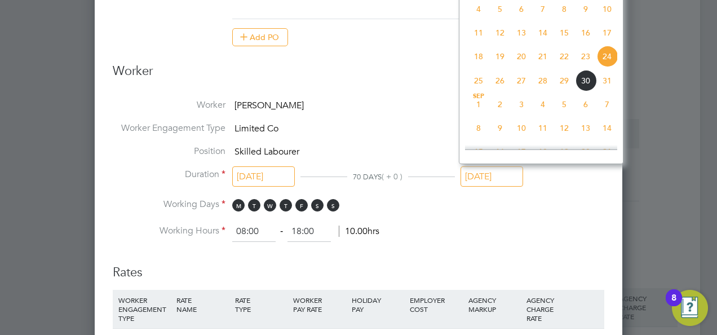
click at [486, 176] on input "31 Aug 2025" at bounding box center [491, 176] width 63 height 21
click at [606, 65] on span "28" at bounding box center [606, 53] width 21 height 21
type input "28 Sep 2025"
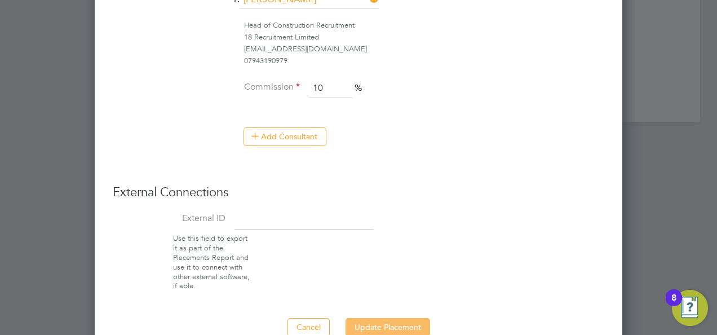
click at [373, 326] on button "Update Placement" at bounding box center [387, 327] width 85 height 18
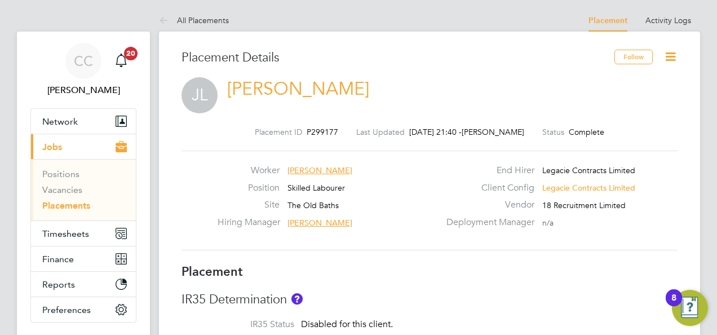
click at [675, 62] on icon at bounding box center [670, 57] width 14 height 14
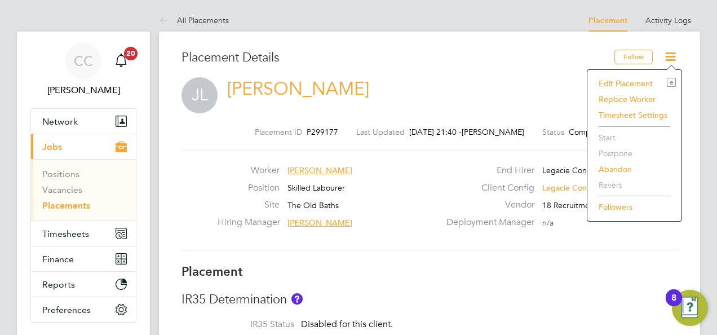
click at [638, 84] on li "Edit Placement e" at bounding box center [634, 84] width 83 height 16
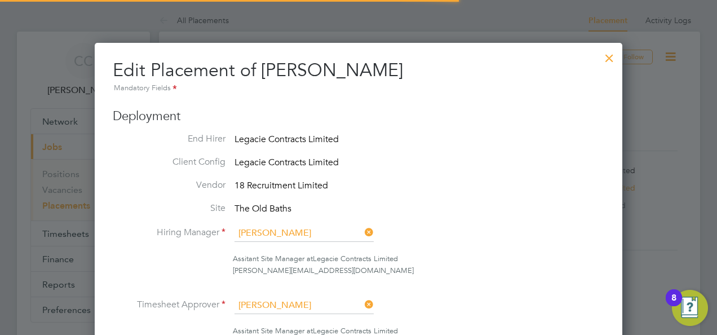
scroll to position [6, 6]
click at [609, 49] on div at bounding box center [609, 55] width 20 height 20
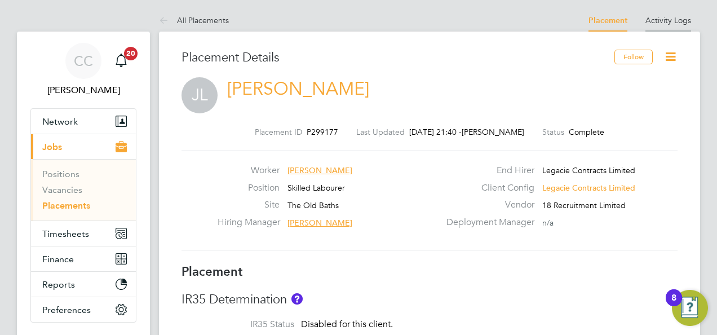
click at [651, 30] on li "Activity Logs" at bounding box center [668, 20] width 46 height 23
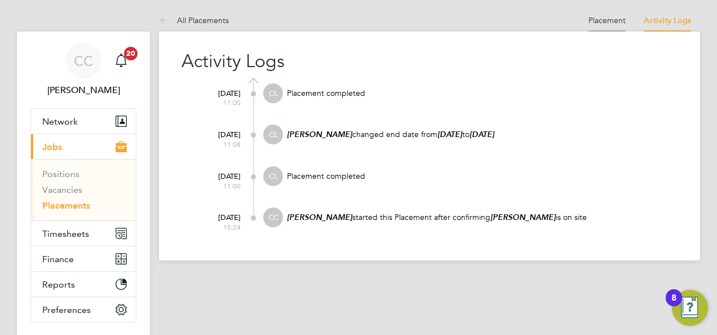
click at [610, 21] on link "Placement" at bounding box center [606, 20] width 37 height 10
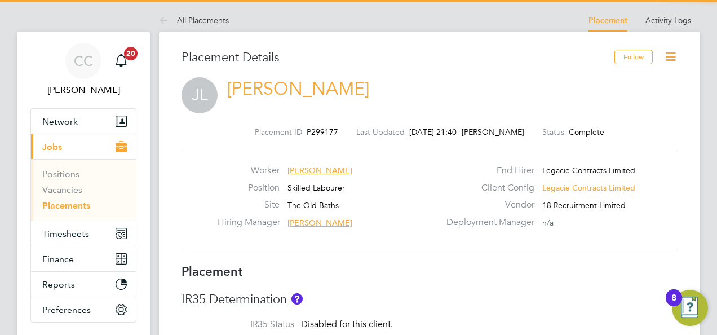
click at [666, 54] on icon at bounding box center [670, 57] width 14 height 14
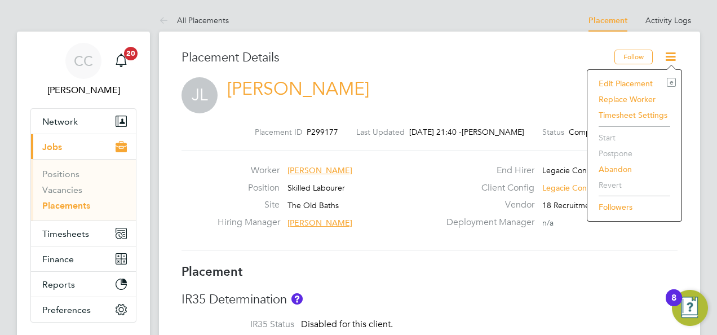
click at [605, 81] on li "Edit Placement e" at bounding box center [634, 84] width 83 height 16
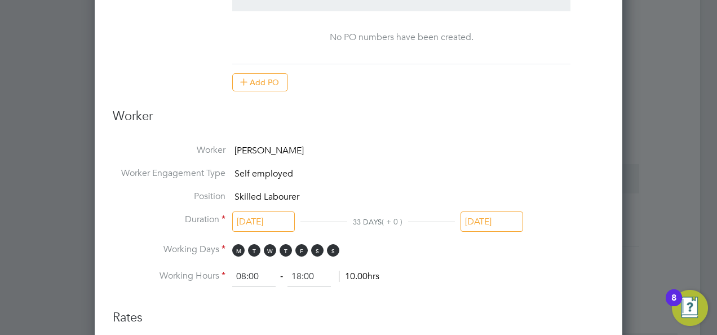
click at [506, 218] on input "[DATE]" at bounding box center [491, 221] width 63 height 21
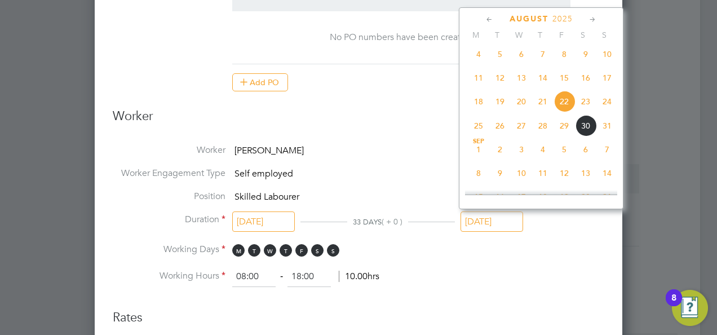
click at [604, 147] on span "7" at bounding box center [606, 149] width 21 height 21
type input "[DATE]"
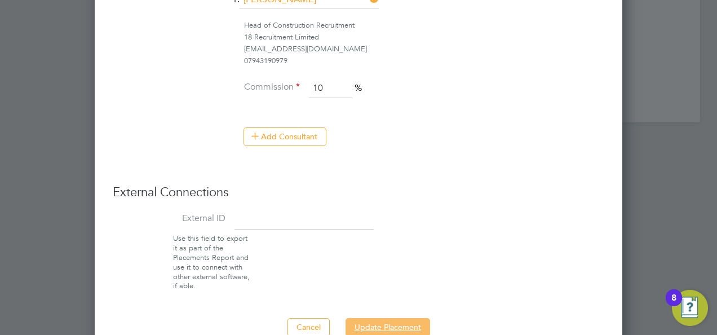
click at [395, 321] on button "Update Placement" at bounding box center [387, 327] width 85 height 18
